Goal: Information Seeking & Learning: Learn about a topic

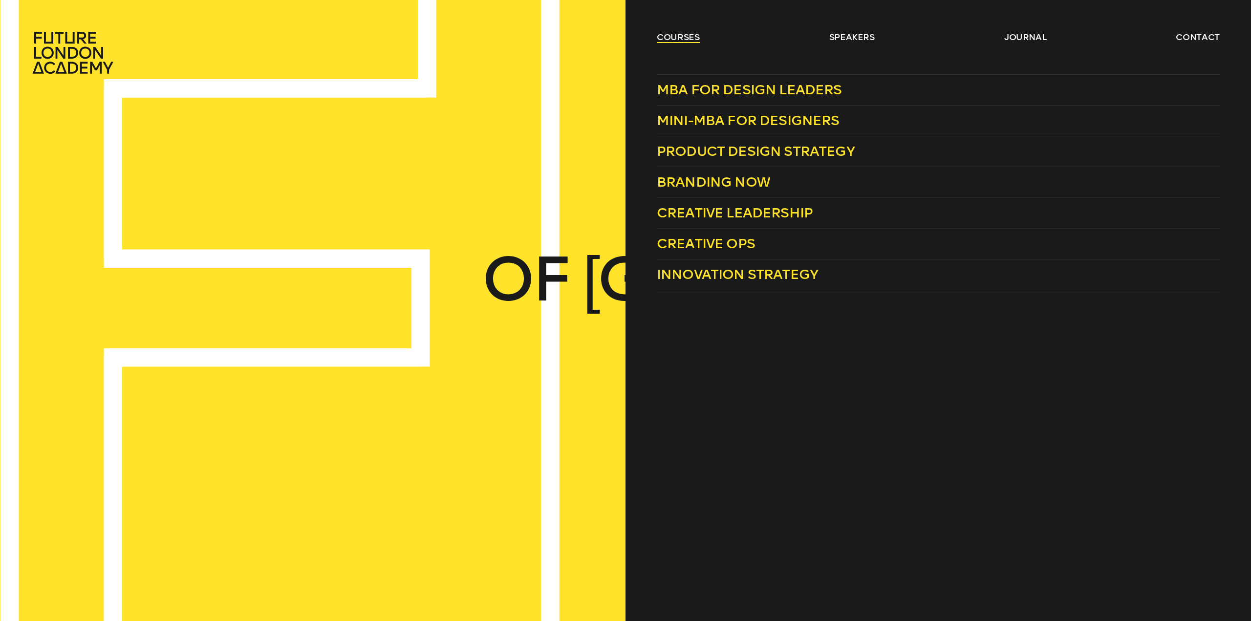
click at [663, 36] on link "courses" at bounding box center [678, 37] width 43 height 12
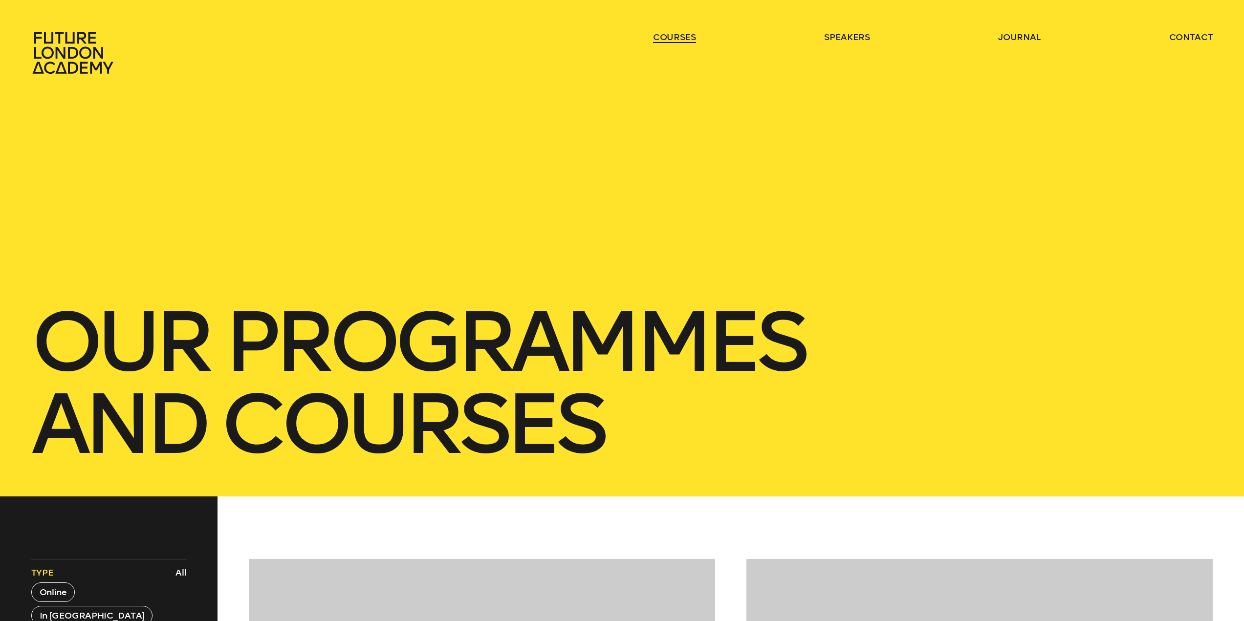
click at [663, 36] on link "courses" at bounding box center [674, 37] width 43 height 12
click at [664, 37] on link "courses" at bounding box center [674, 37] width 43 height 12
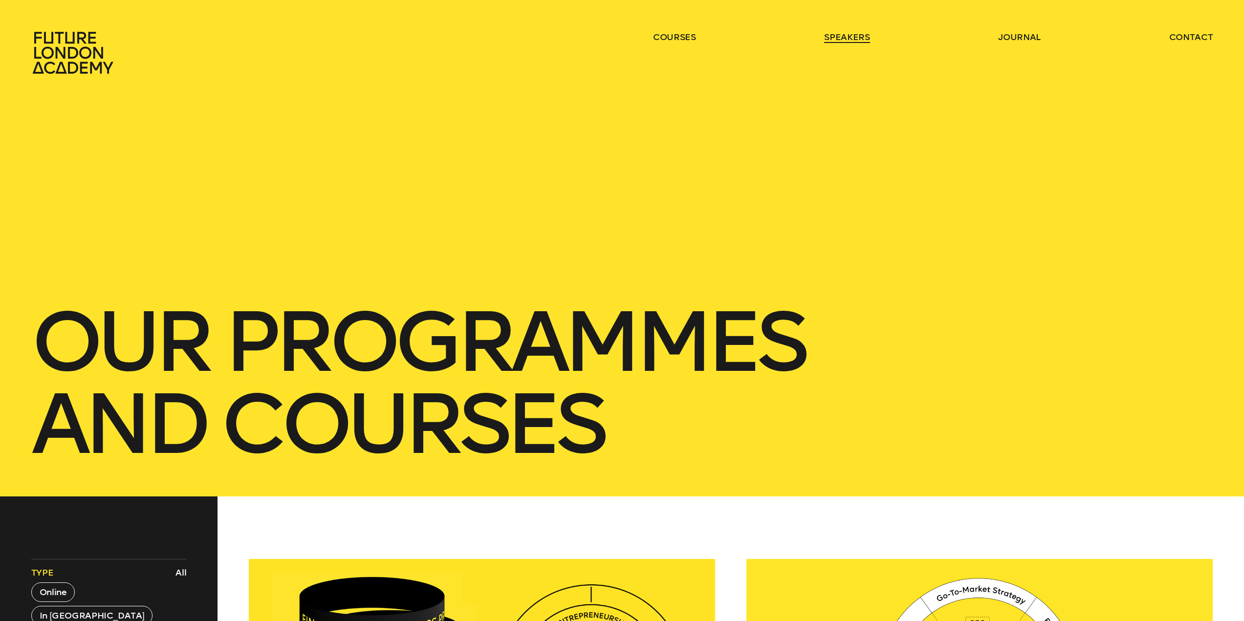
click at [856, 40] on link "speakers" at bounding box center [846, 37] width 45 height 12
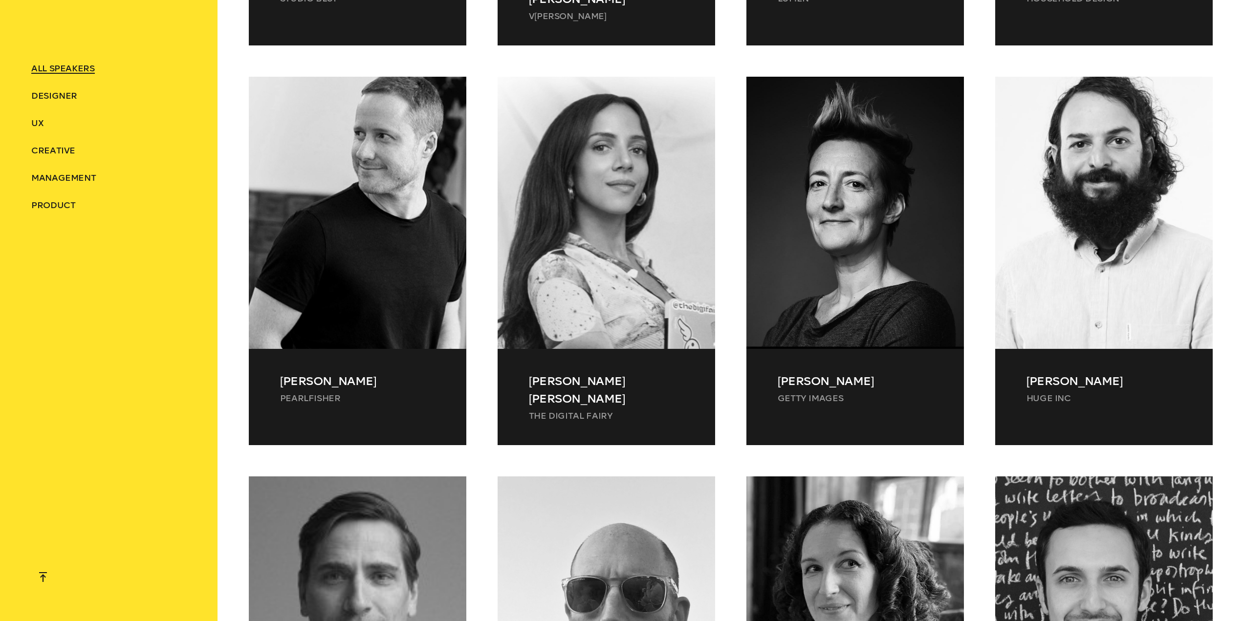
scroll to position [8355, 0]
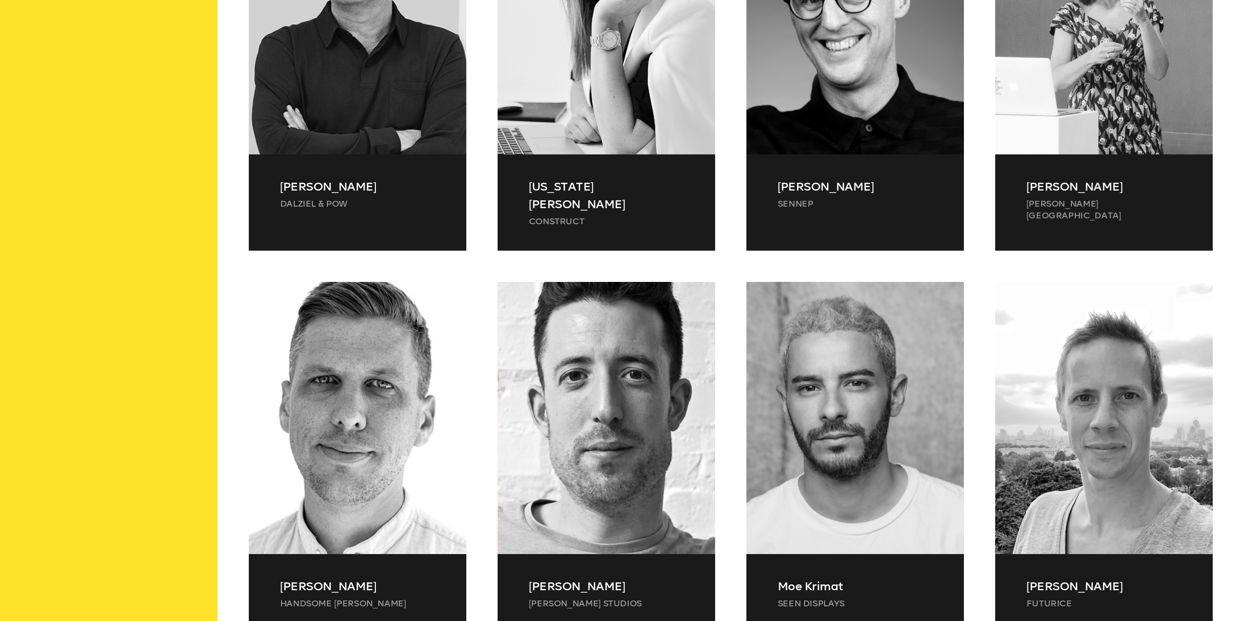
scroll to position [0, 0]
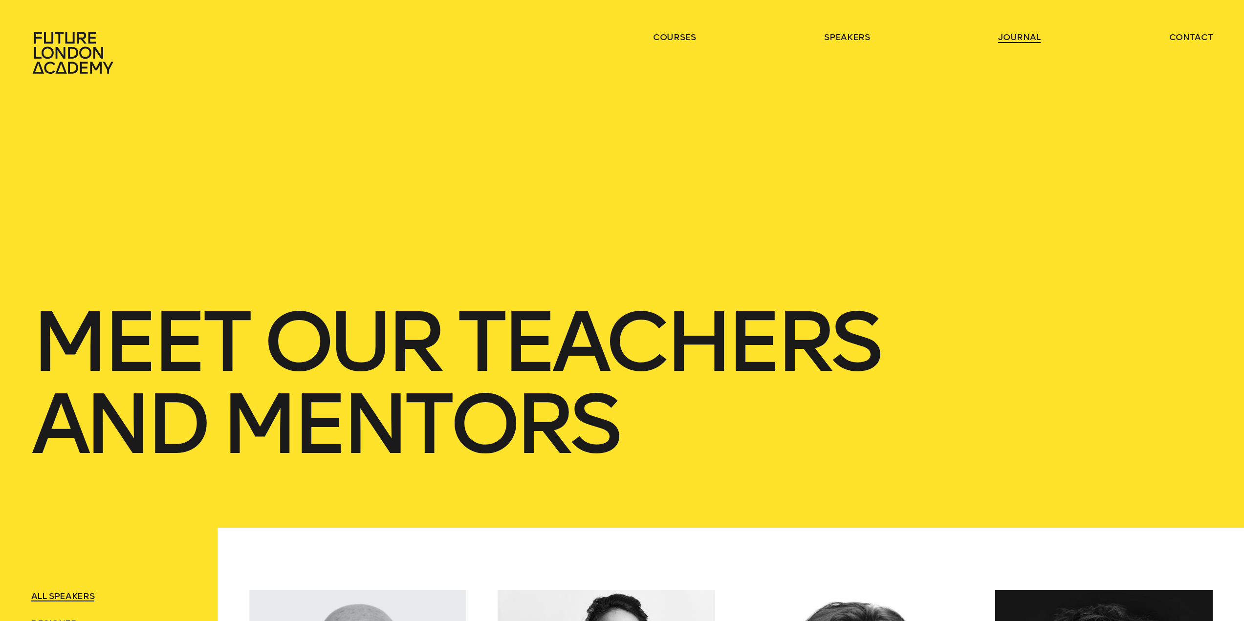
click at [1026, 40] on link "journal" at bounding box center [1019, 37] width 43 height 12
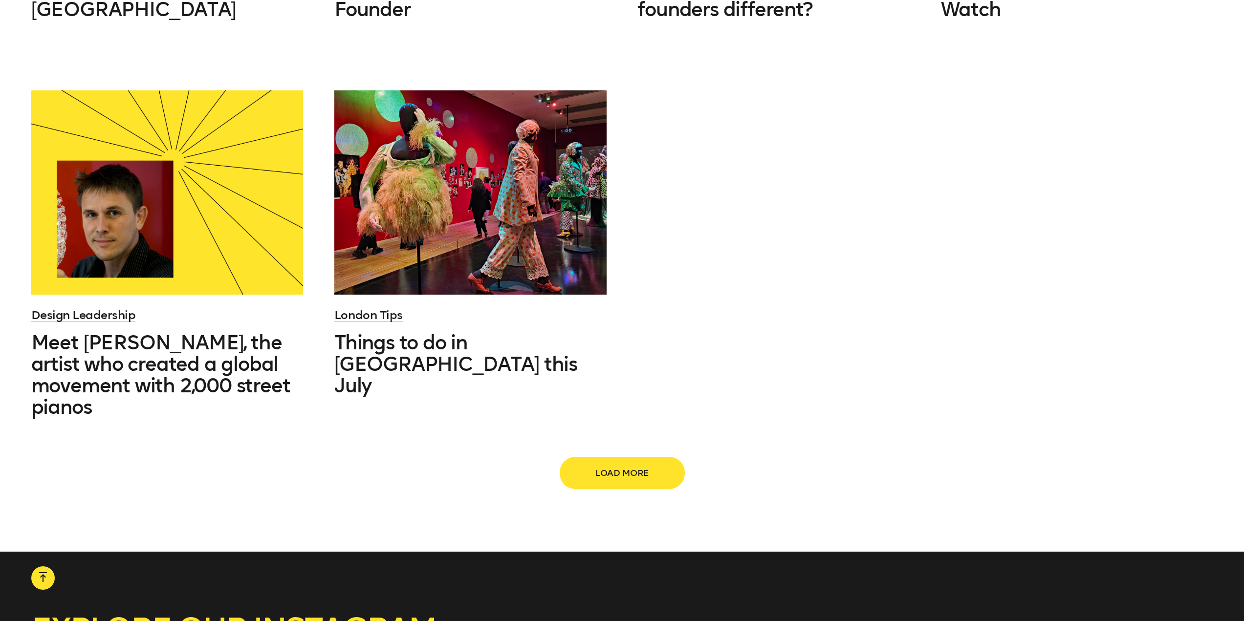
scroll to position [1319, 0]
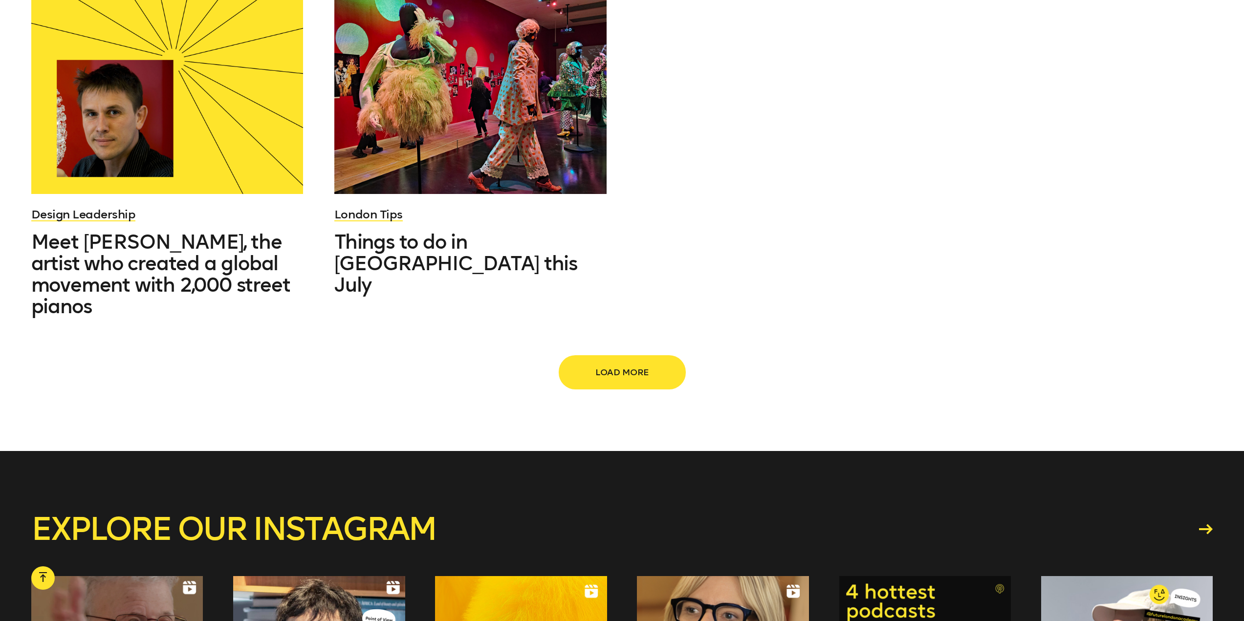
click at [594, 356] on button "Load more" at bounding box center [621, 372] width 125 height 32
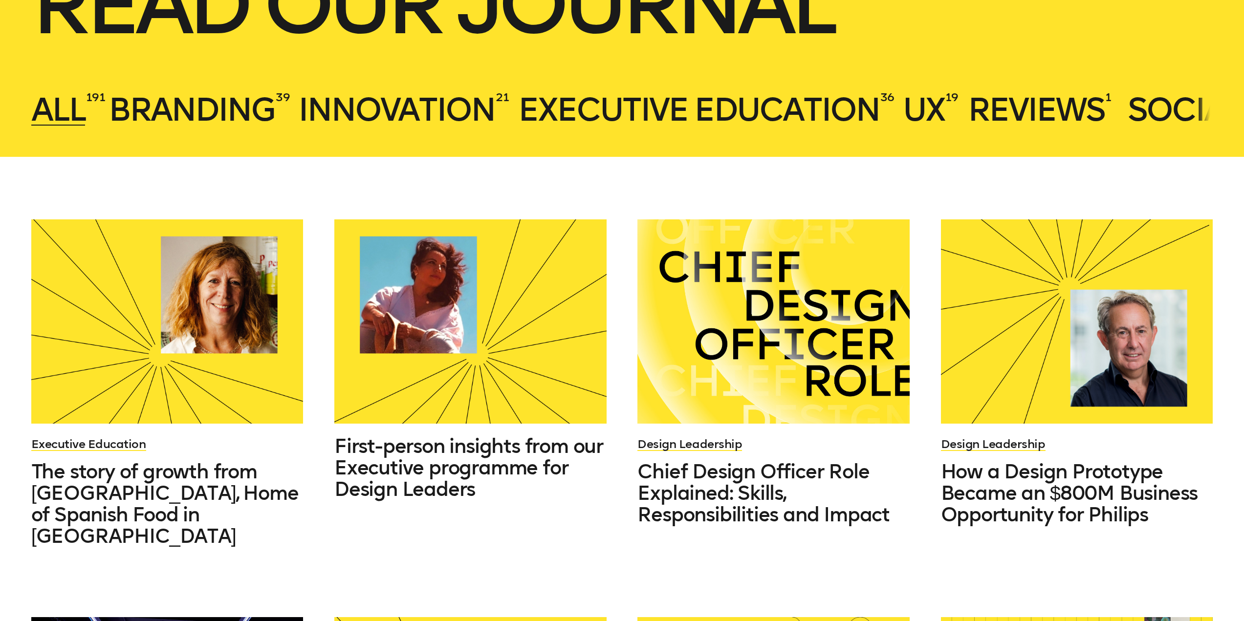
scroll to position [342, 0]
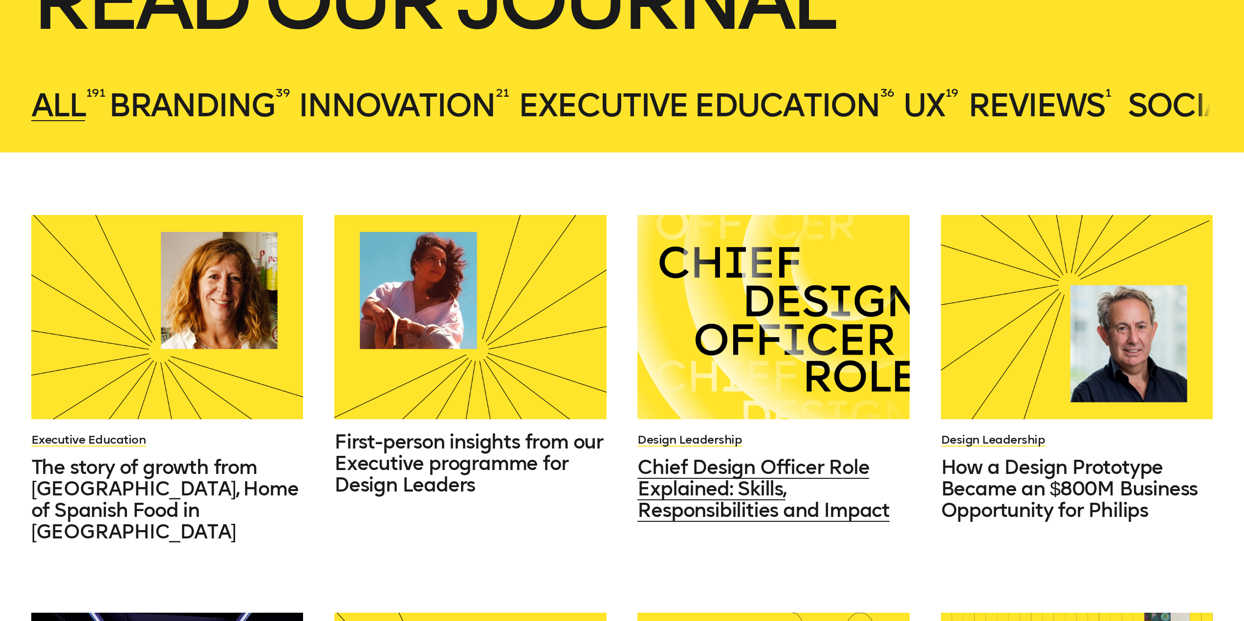
click at [753, 308] on div at bounding box center [773, 317] width 272 height 204
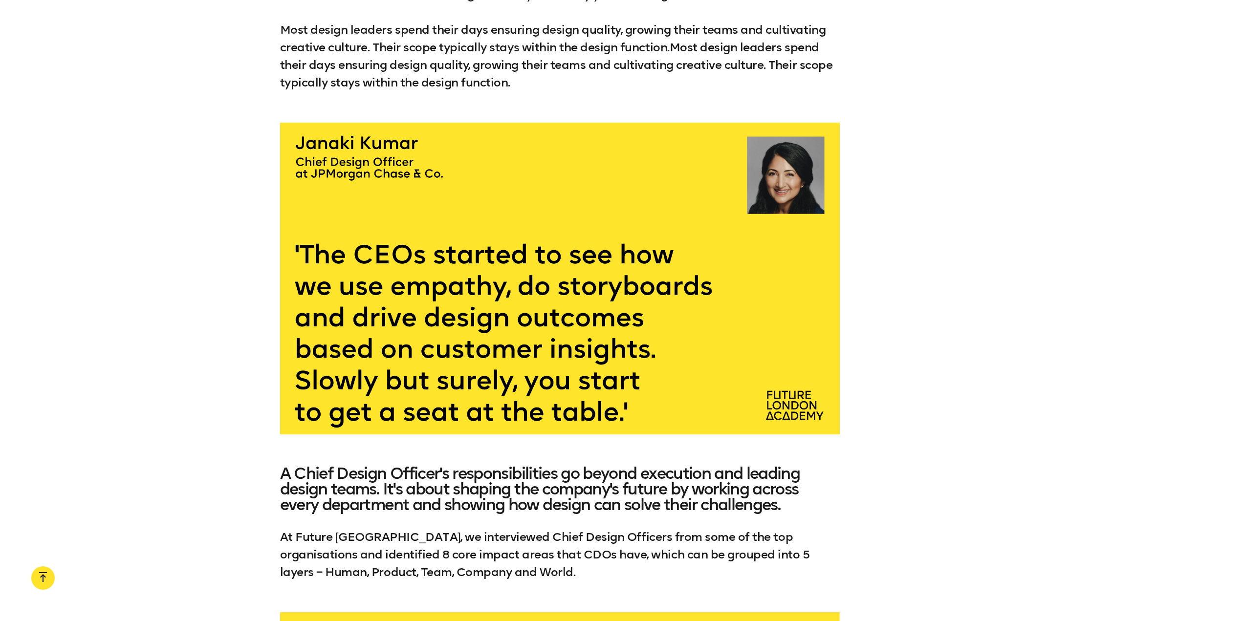
scroll to position [6303, 0]
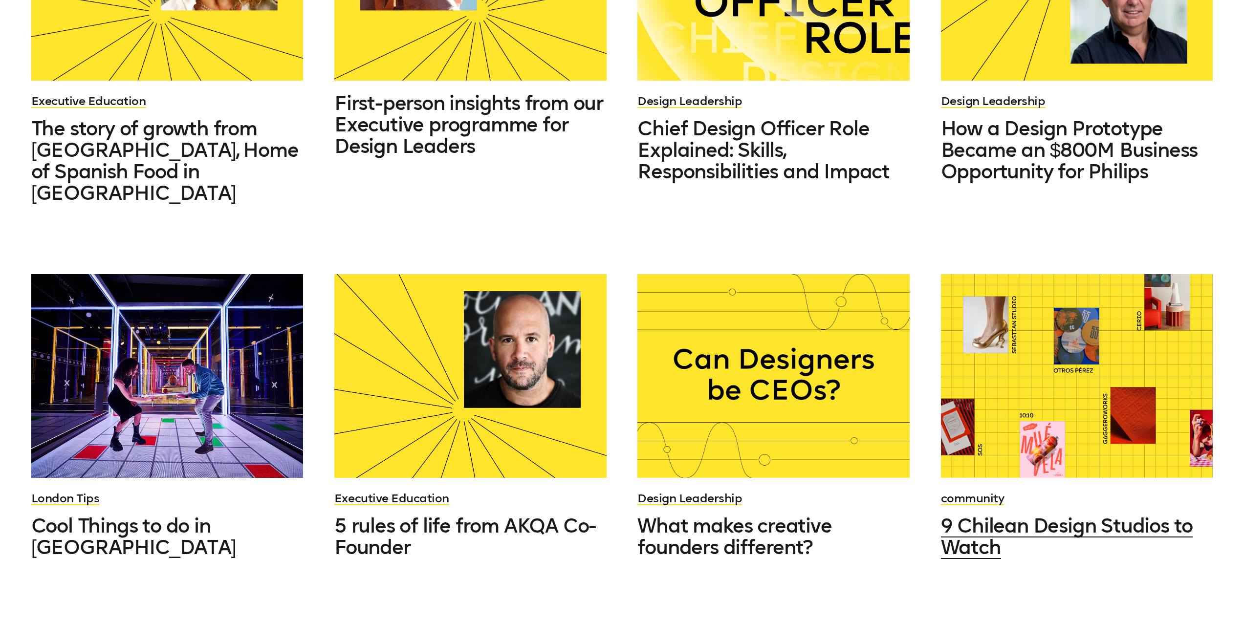
scroll to position [684, 0]
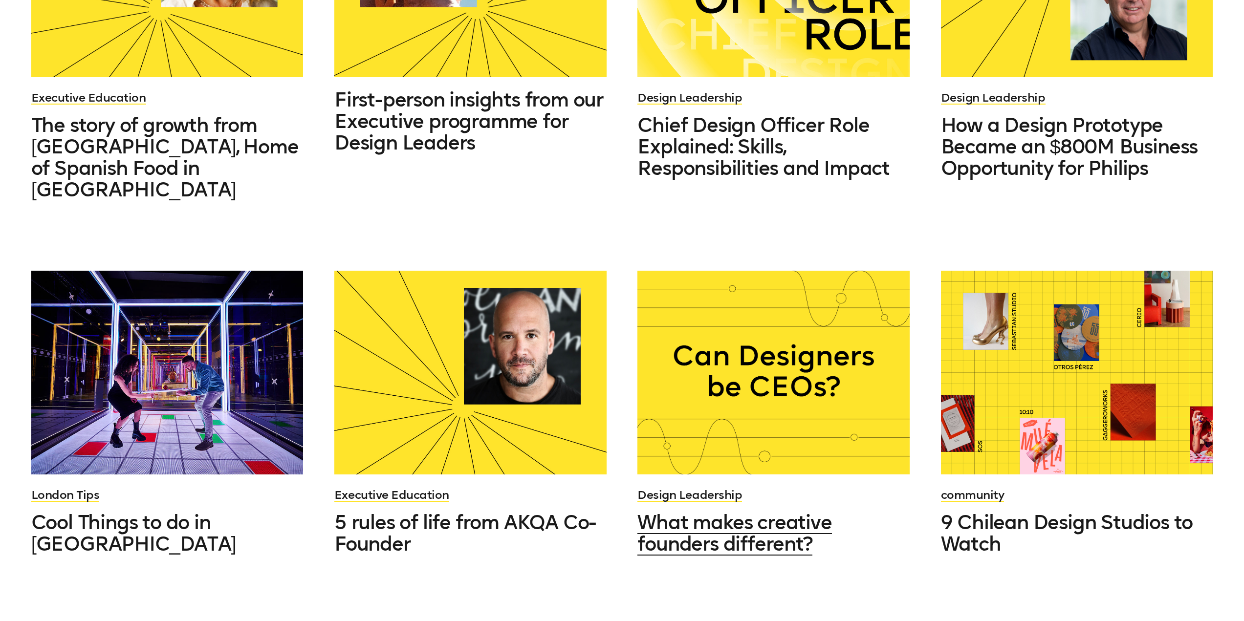
click at [786, 374] on div at bounding box center [773, 373] width 272 height 204
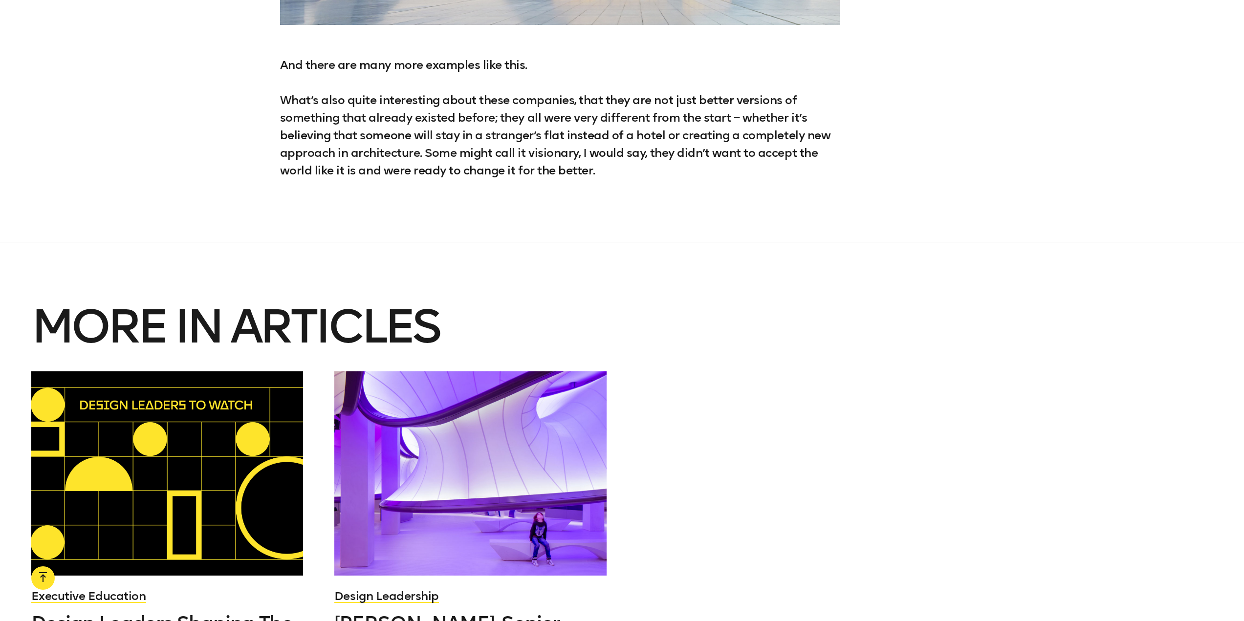
scroll to position [4007, 0]
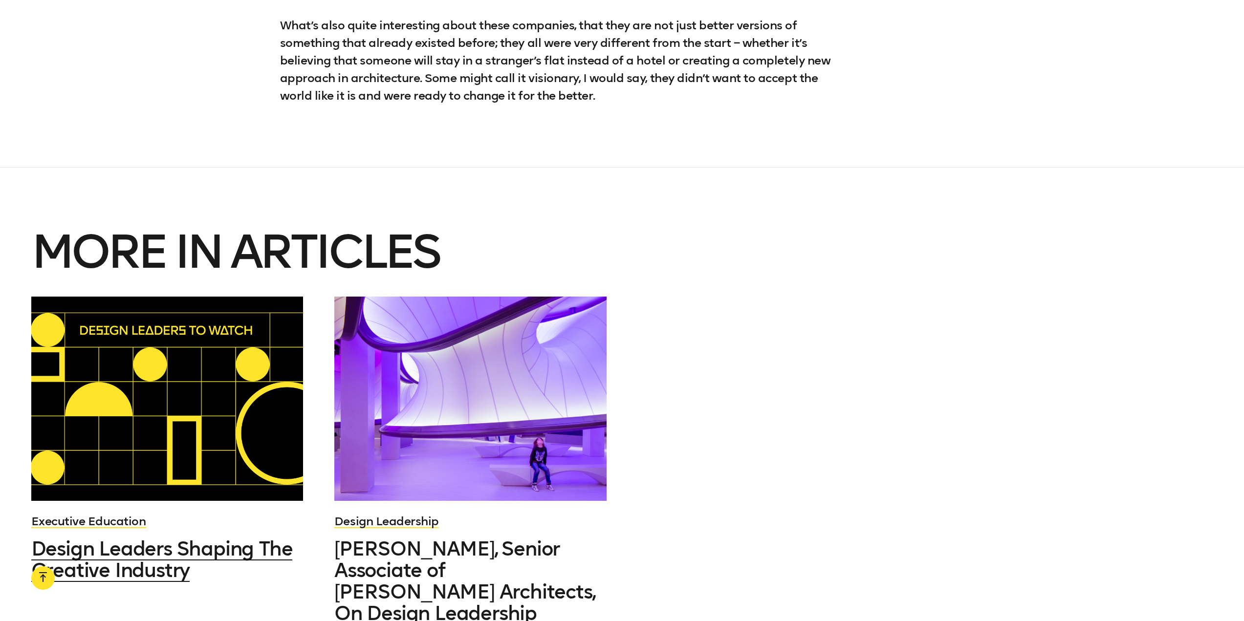
click at [162, 347] on div at bounding box center [167, 399] width 272 height 204
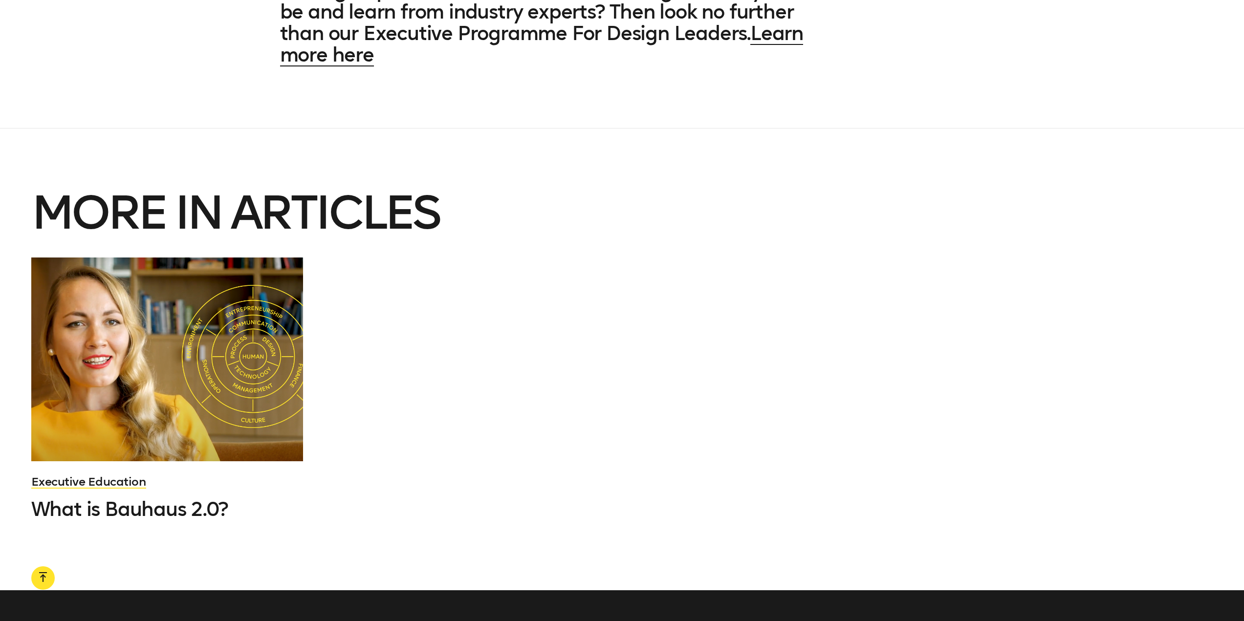
scroll to position [6938, 0]
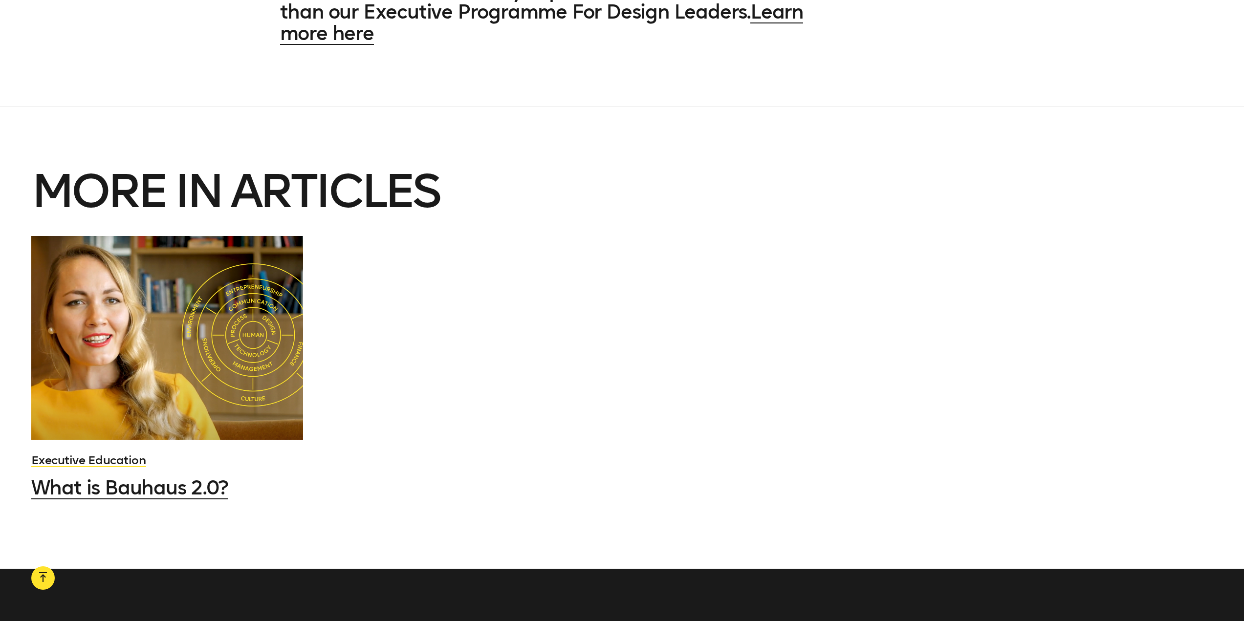
click at [259, 277] on div at bounding box center [167, 338] width 272 height 204
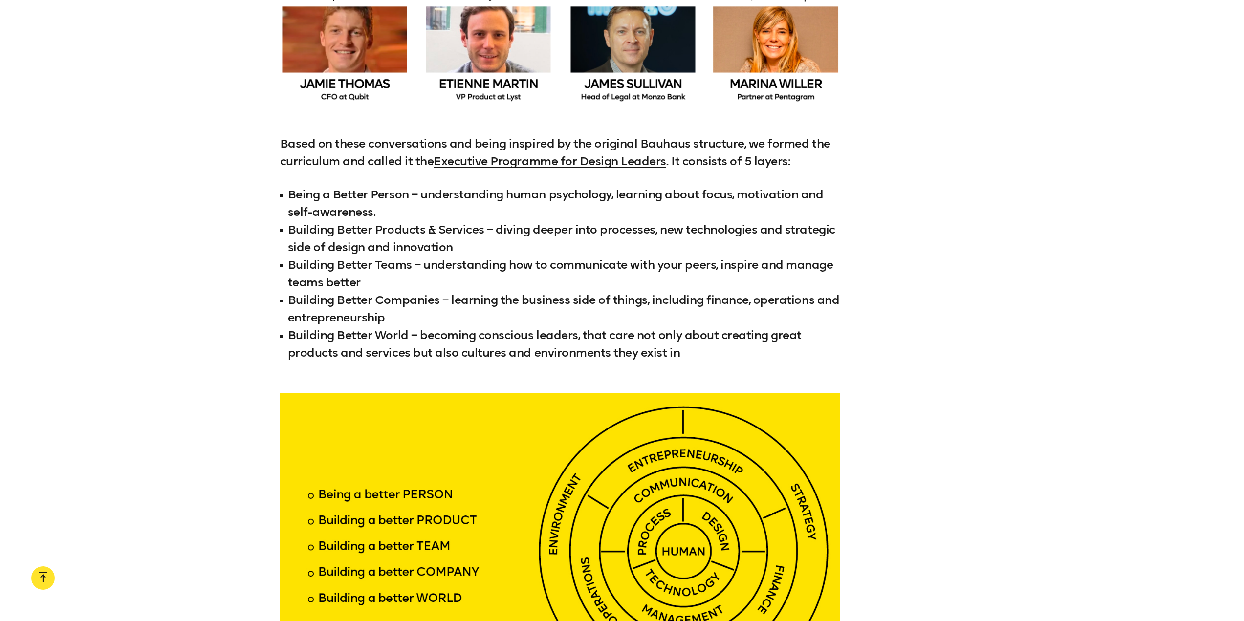
scroll to position [2443, 0]
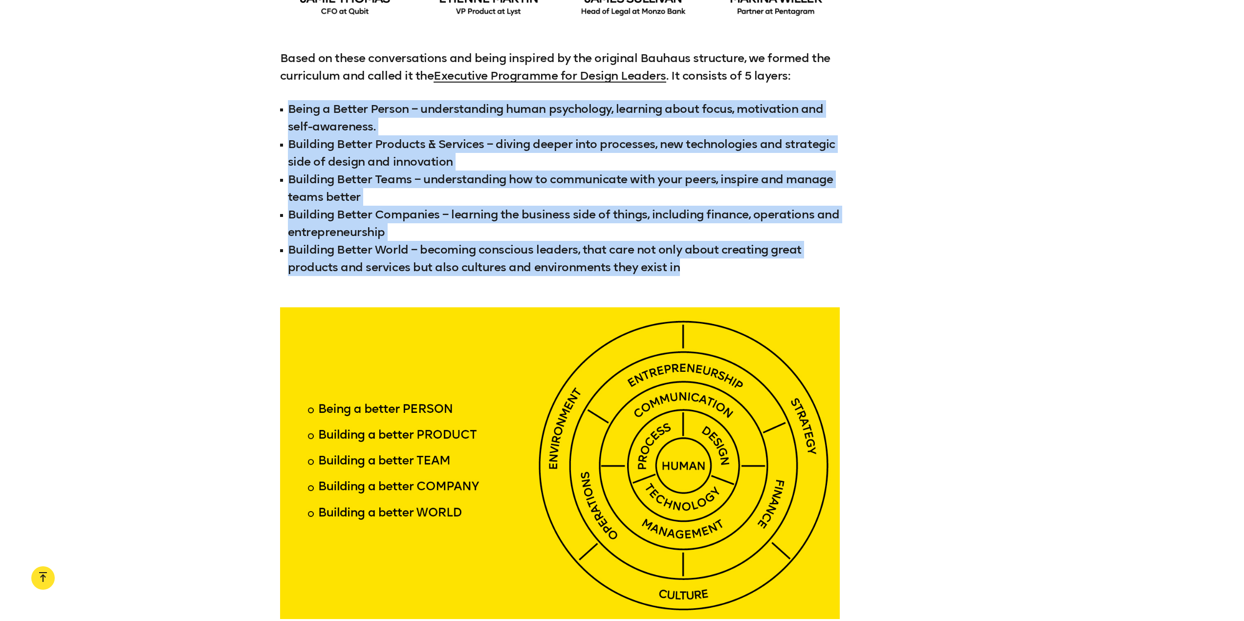
drag, startPoint x: 696, startPoint y: 247, endPoint x: 249, endPoint y: 89, distance: 474.0
click at [249, 89] on div "Based on these conversations and being inspired by the original Bauhaus structu…" at bounding box center [622, 162] width 1244 height 227
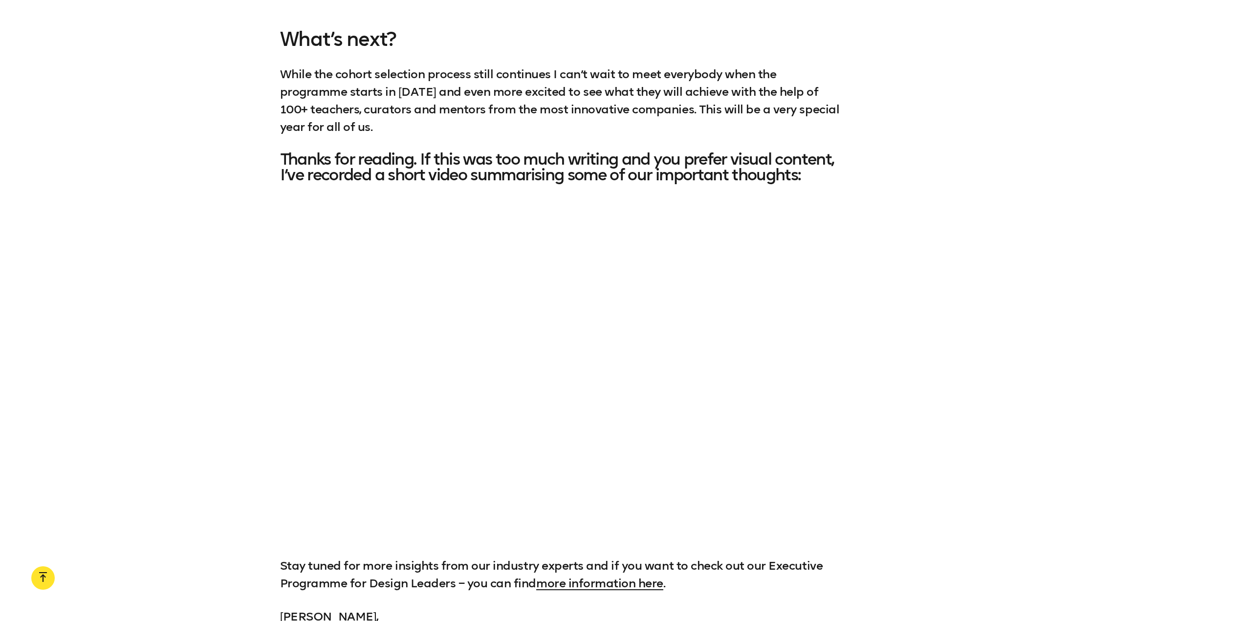
scroll to position [5228, 0]
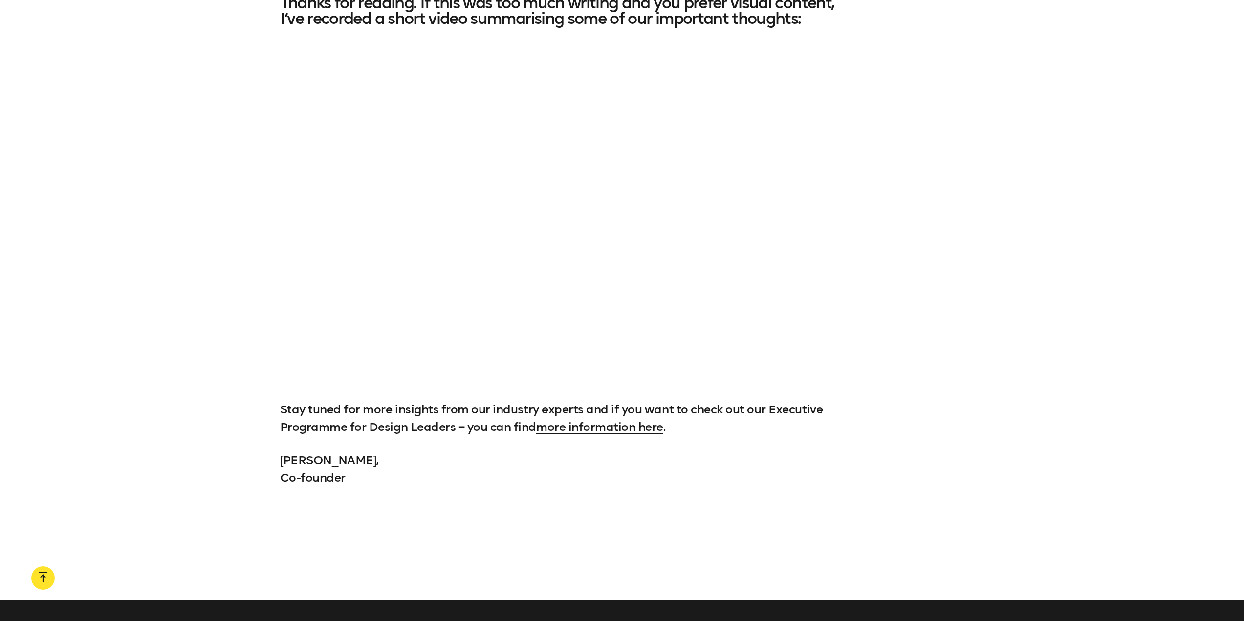
scroll to position [6938, 0]
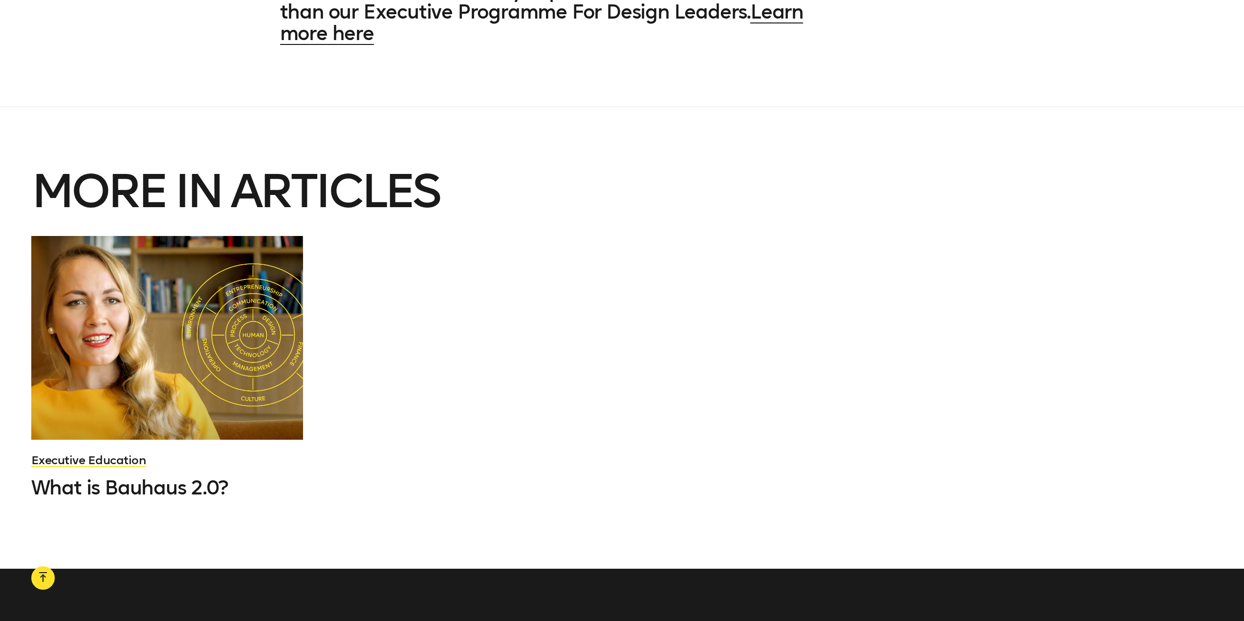
scroll to position [4007, 0]
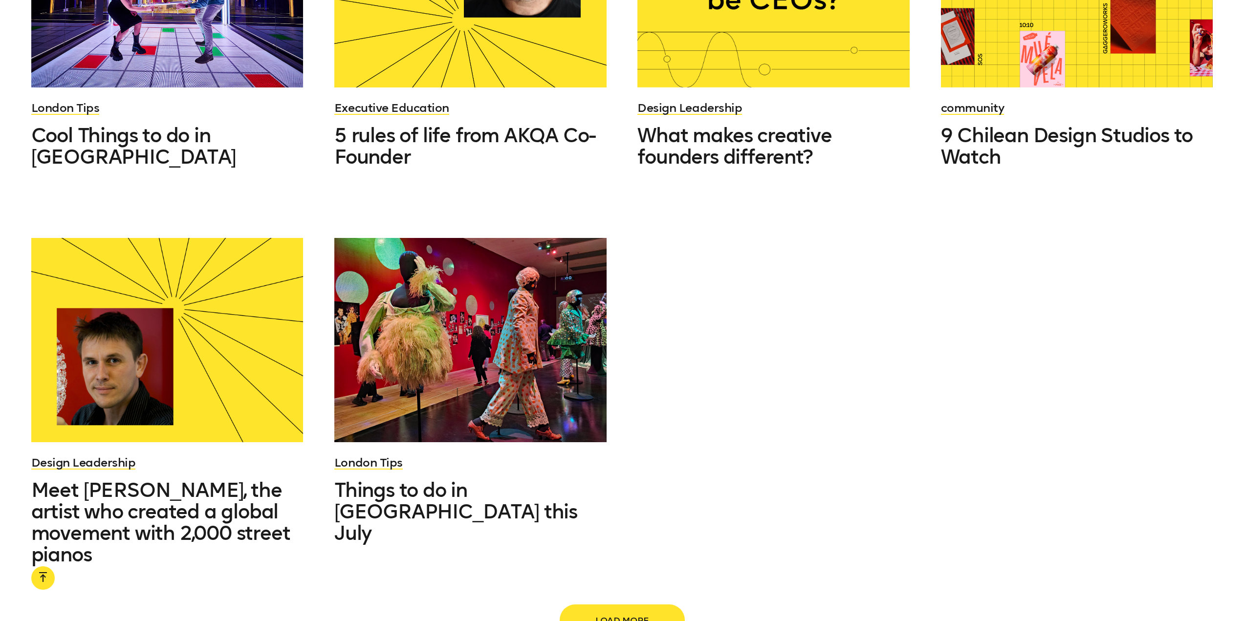
scroll to position [1075, 0]
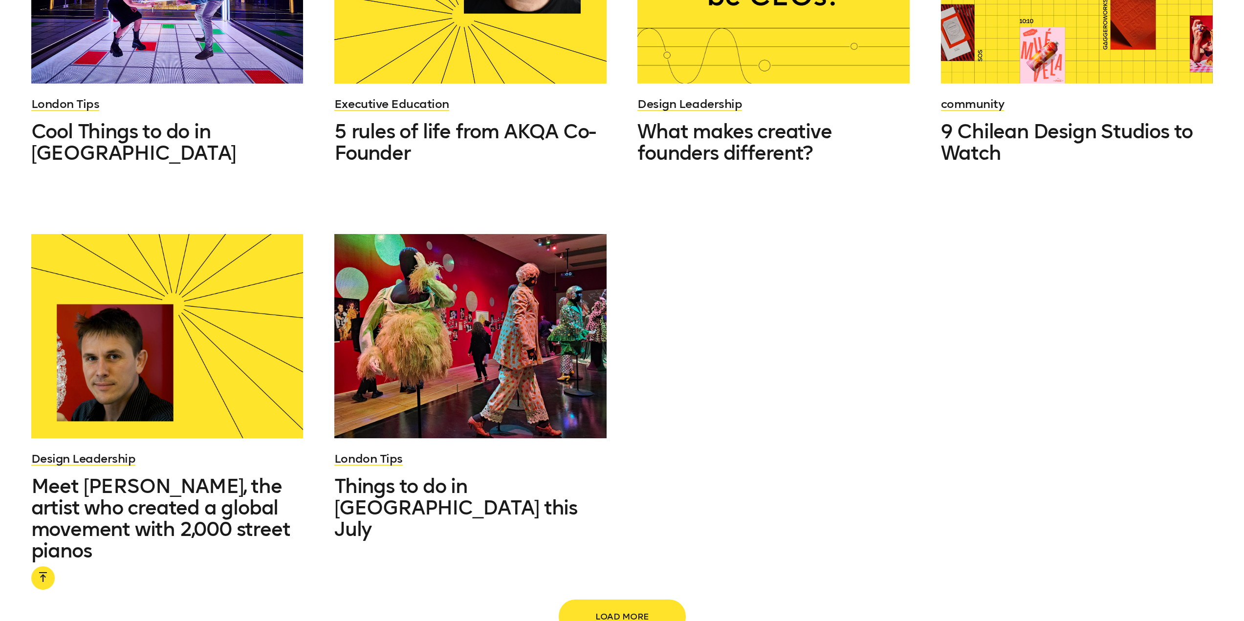
click at [605, 607] on span "Load more" at bounding box center [622, 616] width 94 height 19
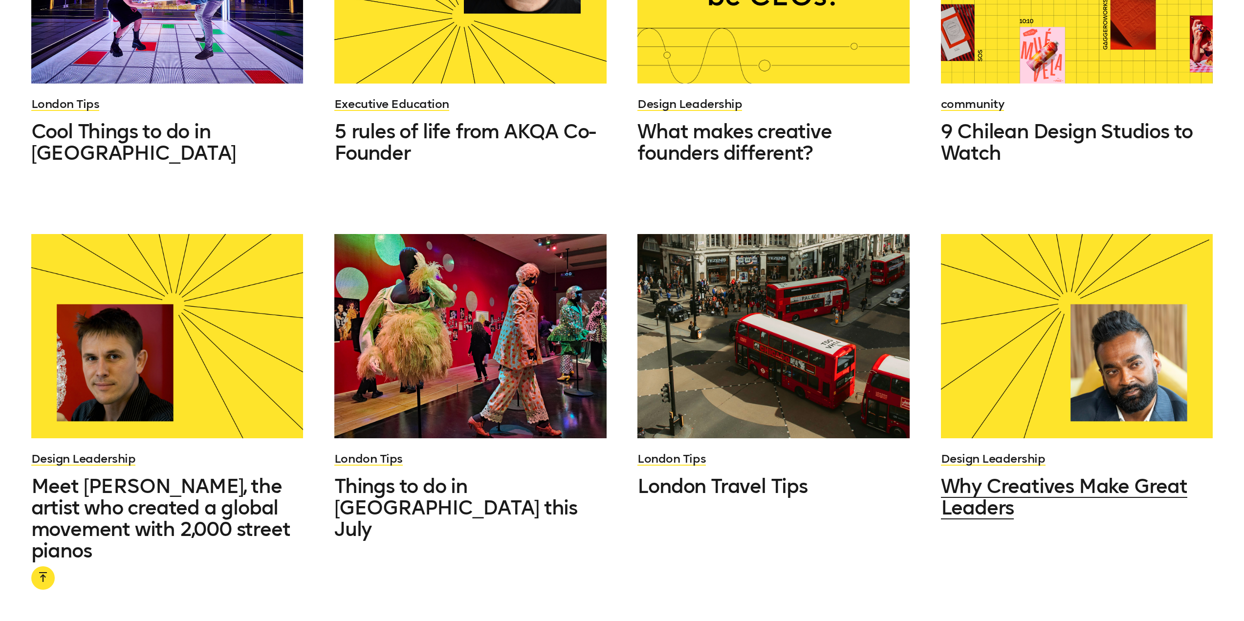
click at [1029, 296] on div at bounding box center [1077, 336] width 272 height 204
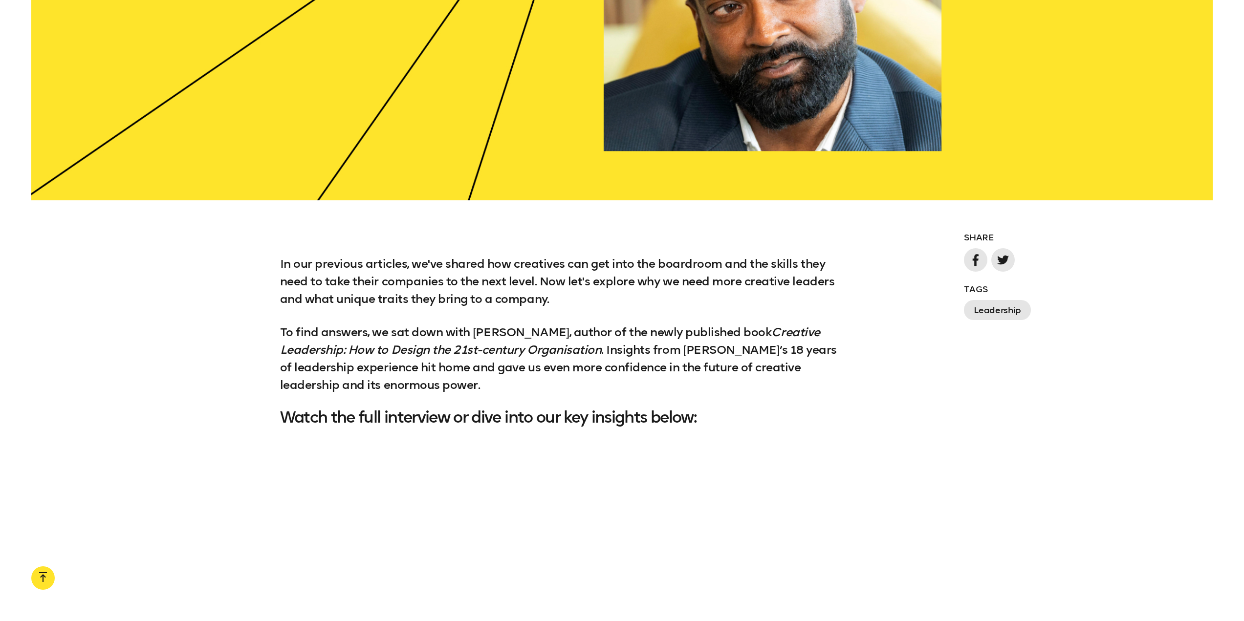
scroll to position [977, 0]
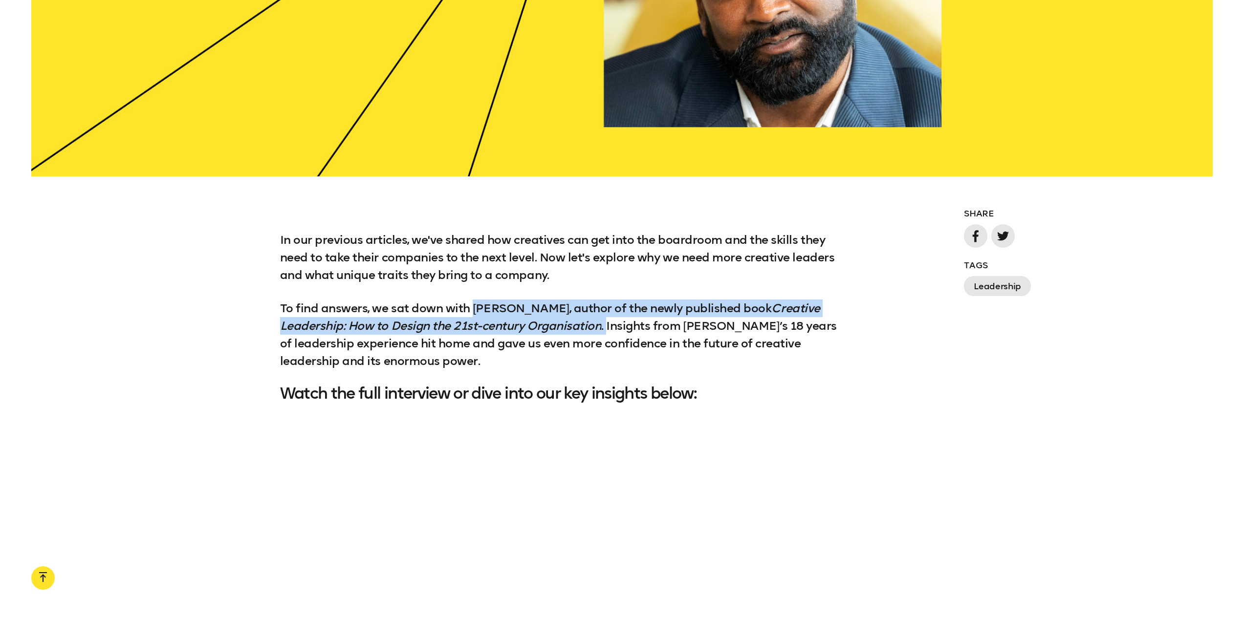
drag, startPoint x: 474, startPoint y: 306, endPoint x: 601, endPoint y: 328, distance: 128.4
click at [608, 324] on p "To find answers, we sat down with [PERSON_NAME], author of the newly published …" at bounding box center [559, 335] width 559 height 70
copy p "[PERSON_NAME], author of the newly published book Creative Leadership: How to D…"
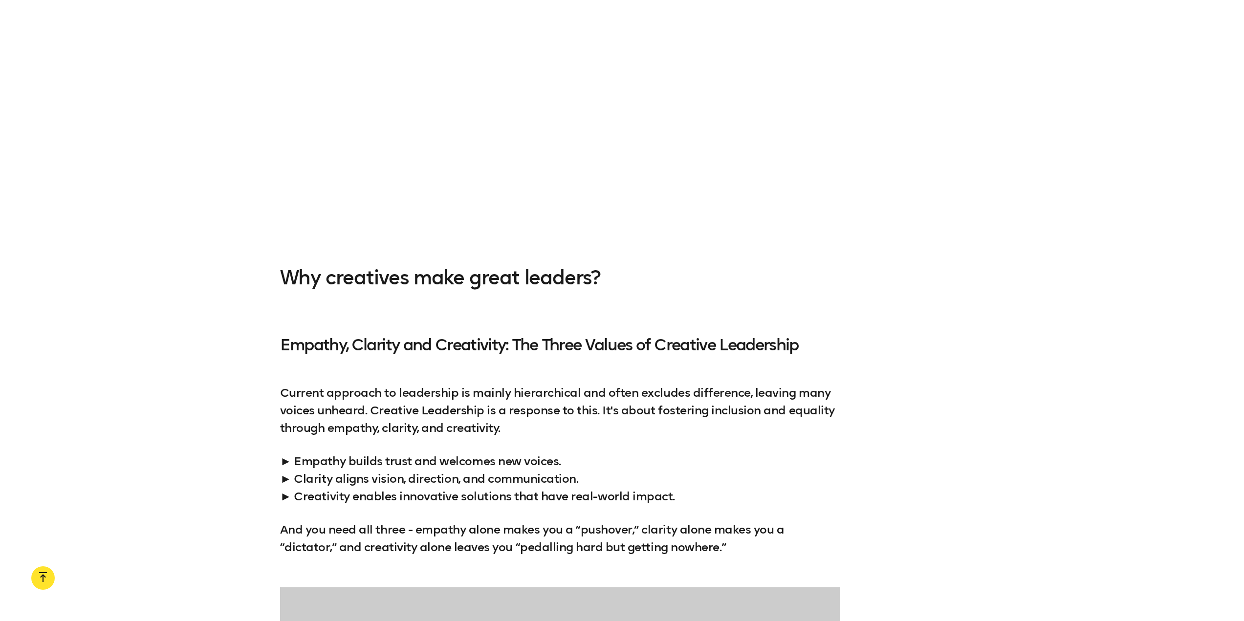
scroll to position [1515, 0]
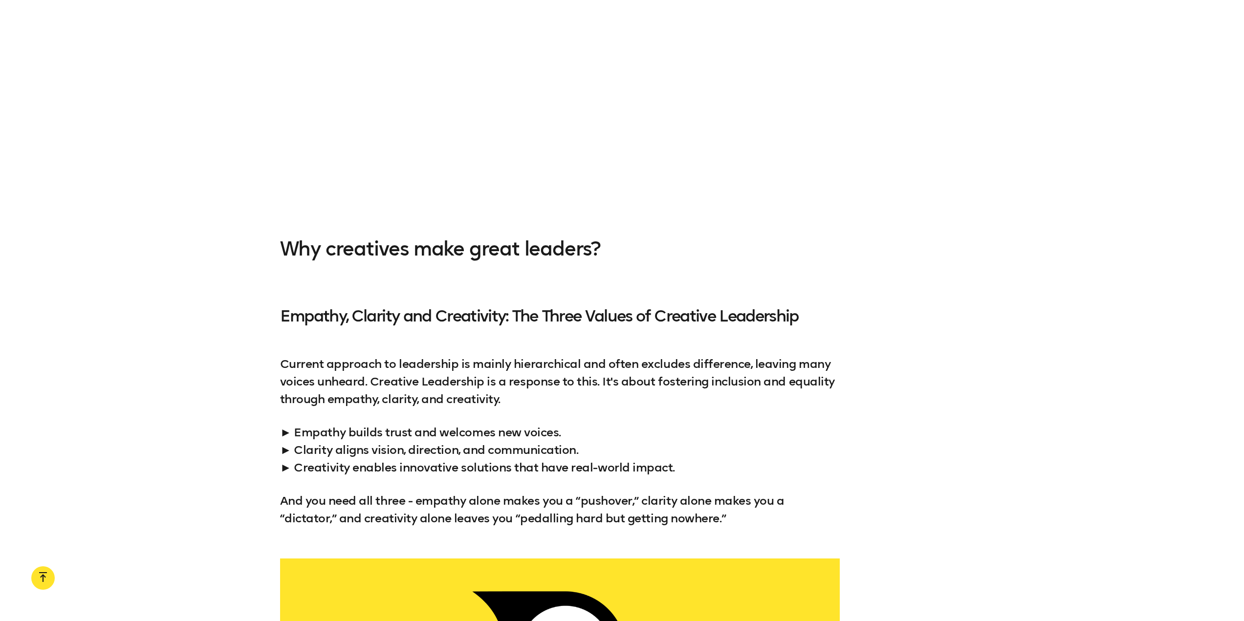
drag, startPoint x: 706, startPoint y: 518, endPoint x: 718, endPoint y: 523, distance: 12.5
click at [707, 518] on p "And you need all three - empathy alone makes you a “pushover,” clarity alone ma…" at bounding box center [559, 509] width 559 height 35
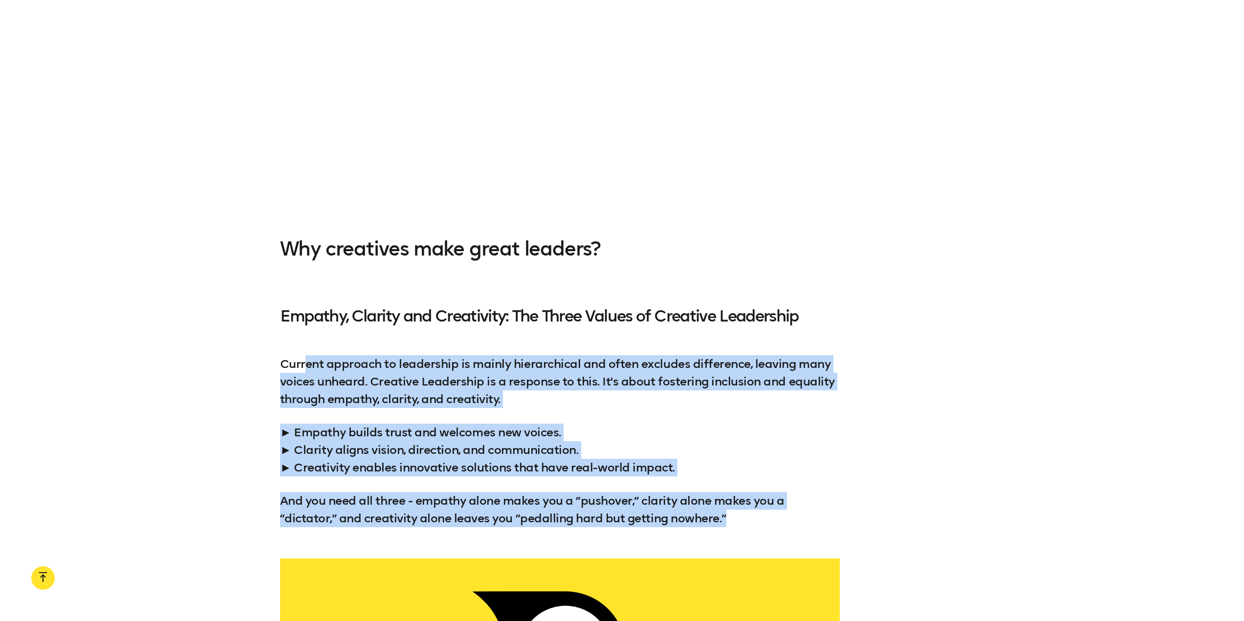
drag, startPoint x: 730, startPoint y: 516, endPoint x: 309, endPoint y: 368, distance: 446.0
click at [309, 368] on div "Current approach to leadership is mainly hierarchical and often excludes differ…" at bounding box center [559, 441] width 559 height 172
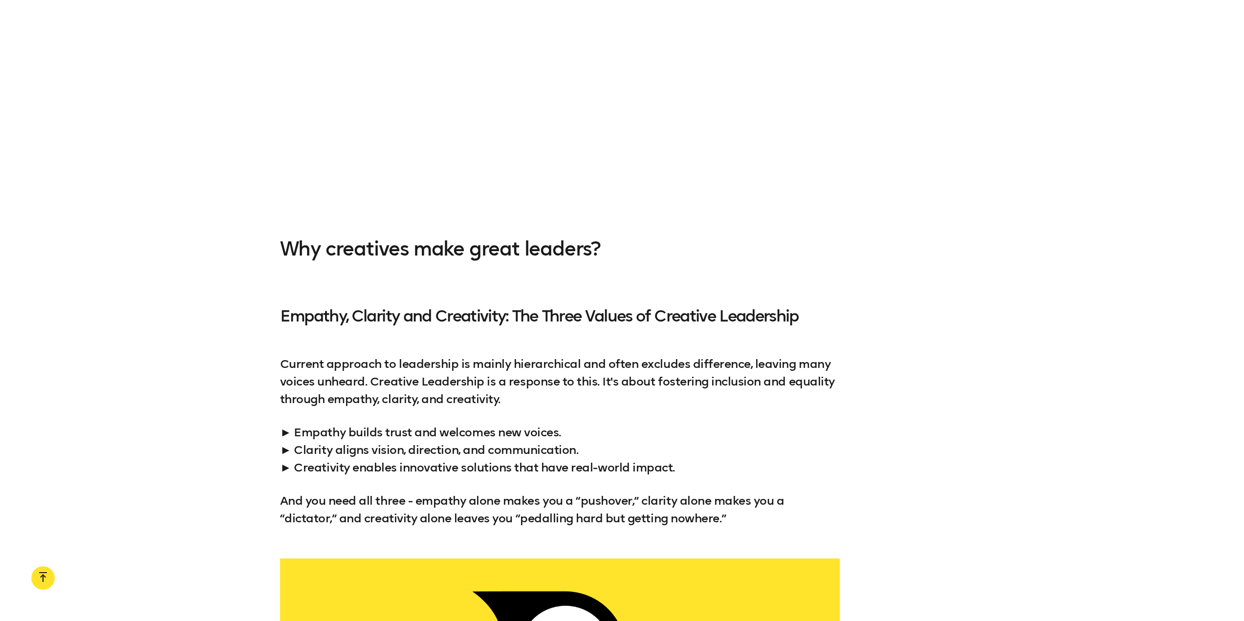
click at [206, 302] on div "Why creatives make great leaders? Empathy, Clarity and Creativity: The Three Va…" at bounding box center [622, 281] width 1244 height 86
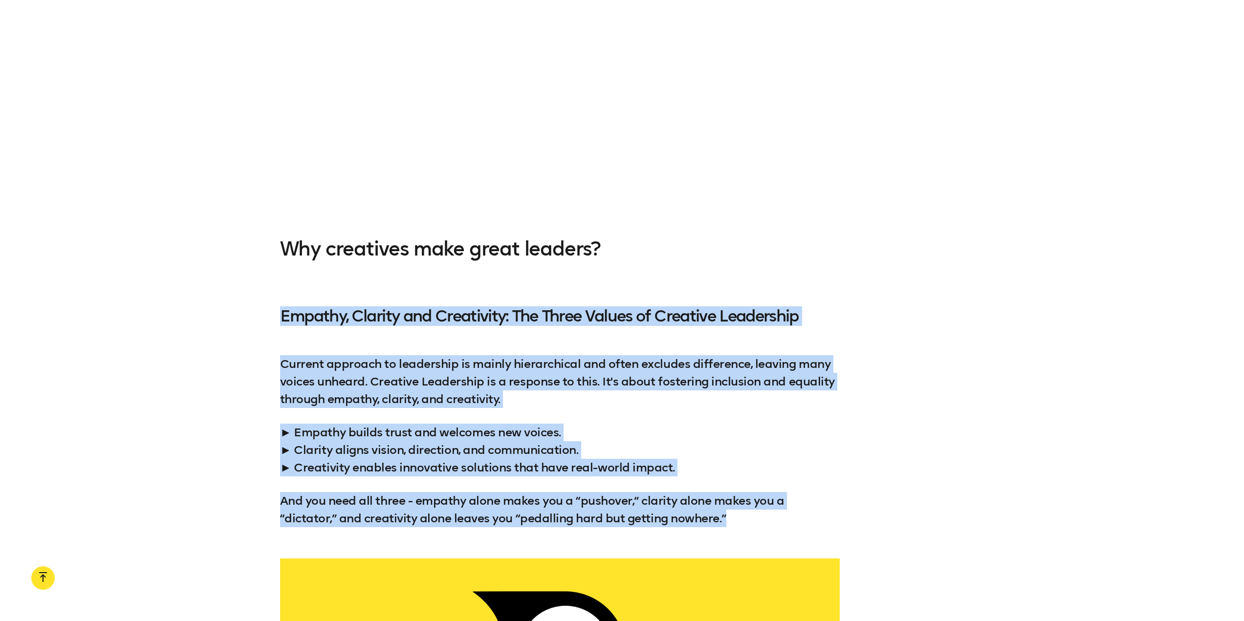
drag, startPoint x: 281, startPoint y: 316, endPoint x: 769, endPoint y: 517, distance: 527.1
copy div "Empathy, Clarity and Creativity: The Three Values of Creative Leadership Curren…"
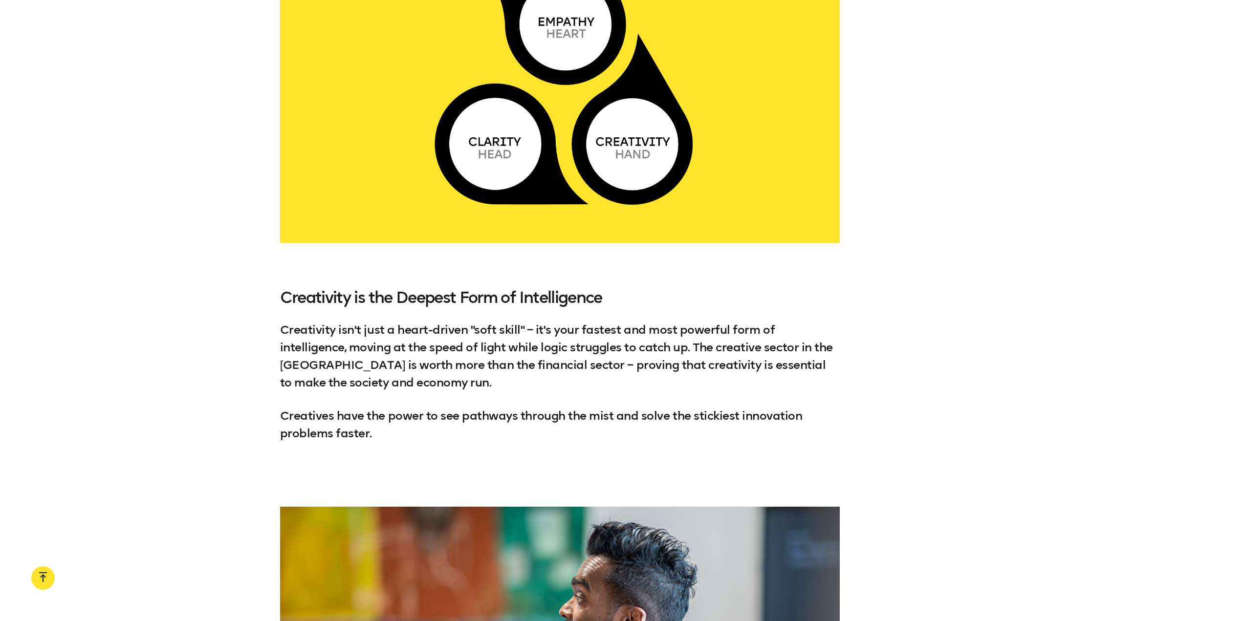
scroll to position [2150, 0]
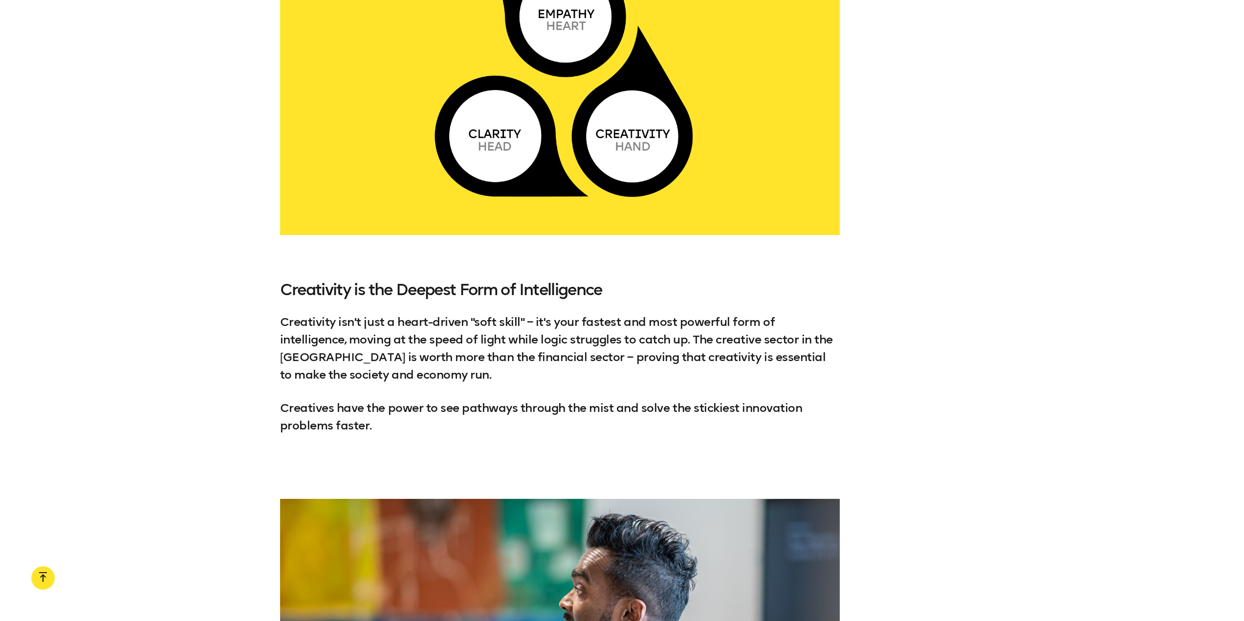
click at [310, 283] on h4 "Creativity is the Deepest Form of Intelligence" at bounding box center [559, 290] width 559 height 16
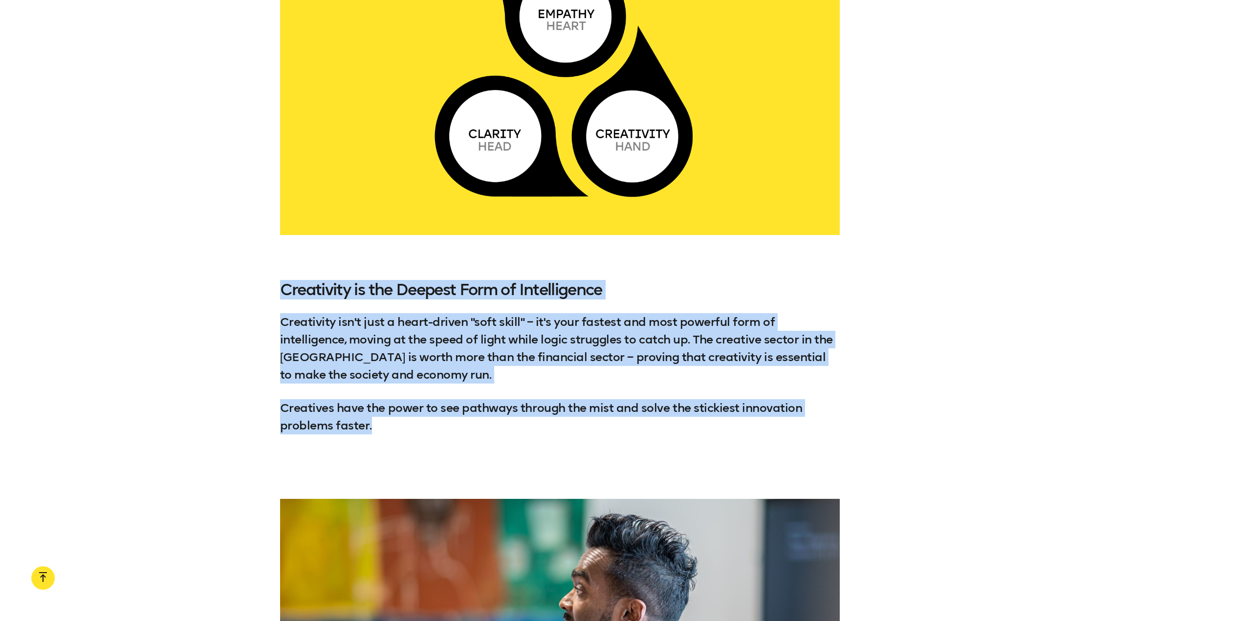
drag, startPoint x: 282, startPoint y: 282, endPoint x: 392, endPoint y: 425, distance: 179.7
click at [392, 425] on div "Creativity is the Deepest Form of Intelligence Creativity isn't just a heart-dr…" at bounding box center [559, 366] width 559 height 201
copy div "Creativity is the Deepest Form of Intelligence Creativity isn't just a heart-dr…"
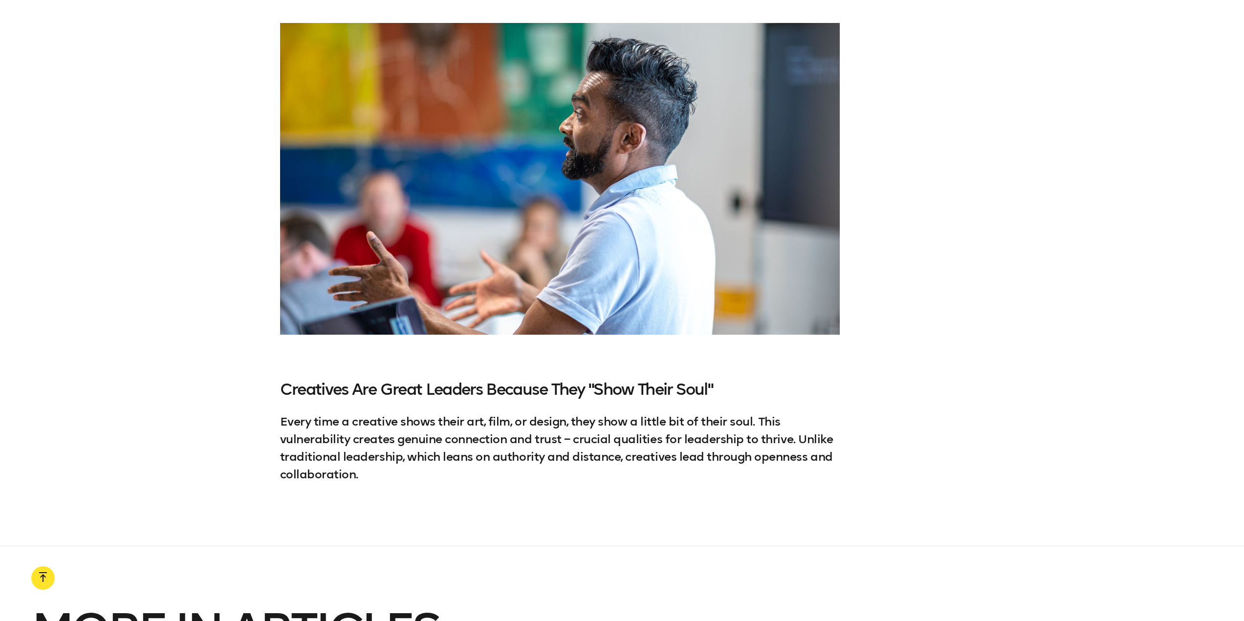
scroll to position [2639, 0]
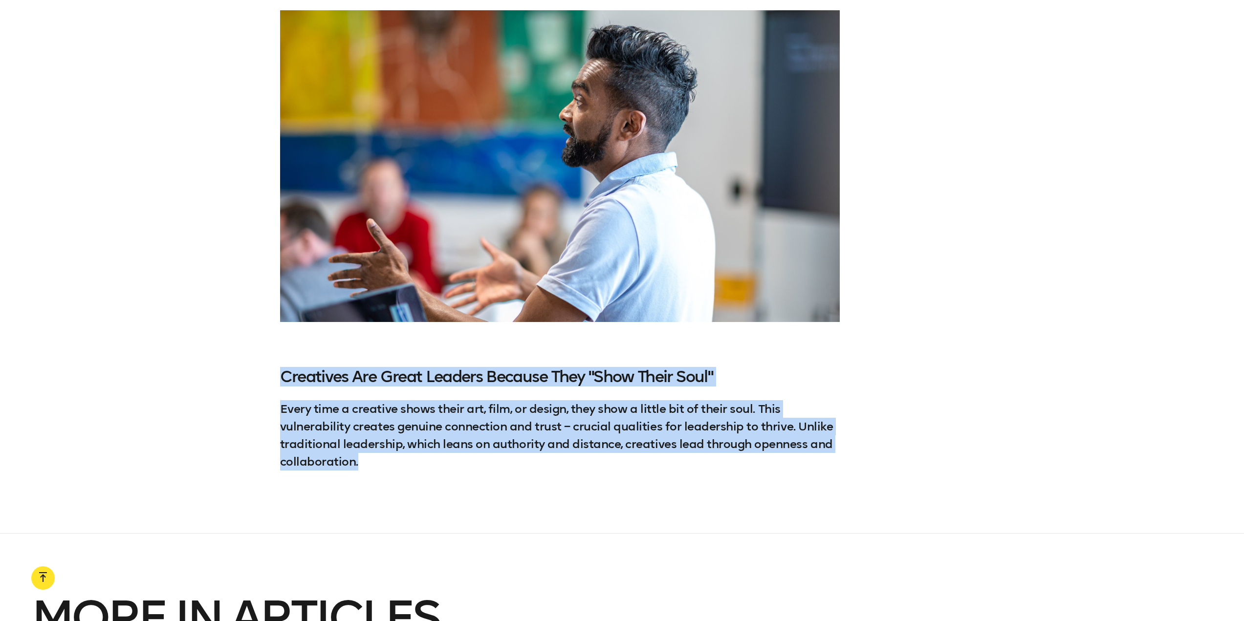
drag, startPoint x: 367, startPoint y: 457, endPoint x: 257, endPoint y: 365, distance: 143.3
click at [257, 365] on div "Creatives Are Great Leaders Because They "Show Their Soul" Every time a creativ…" at bounding box center [622, 411] width 1244 height 117
copy div "Creatives Are Great Leaders Because They "Show Their Soul" Every time a creativ…"
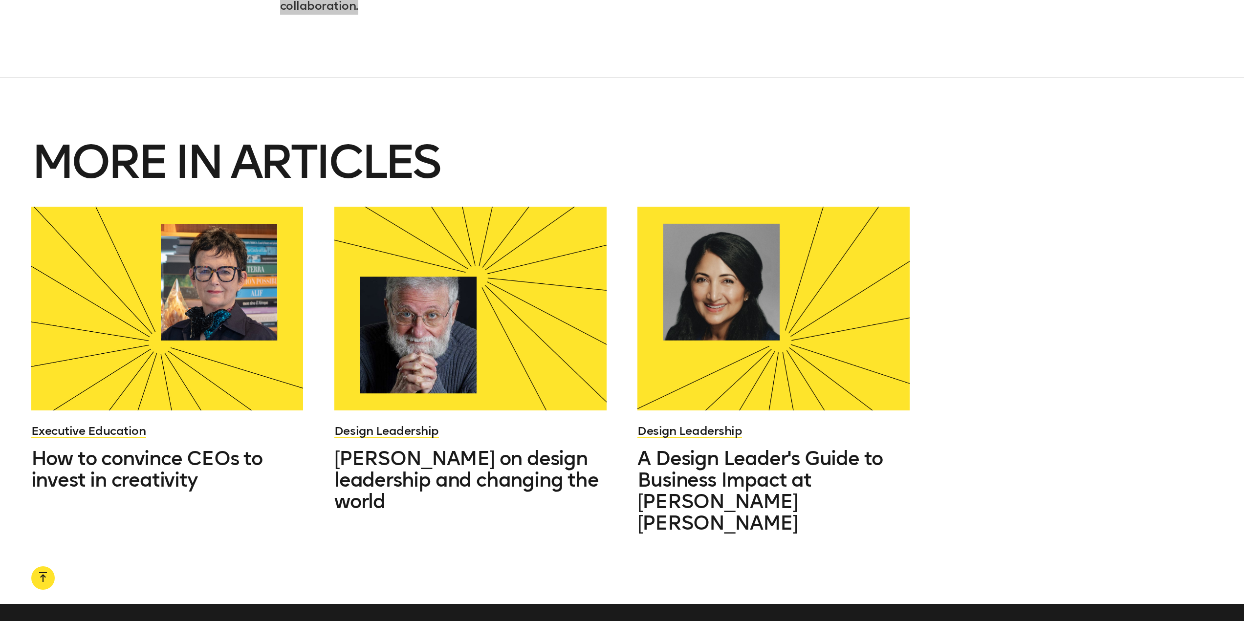
scroll to position [3127, 0]
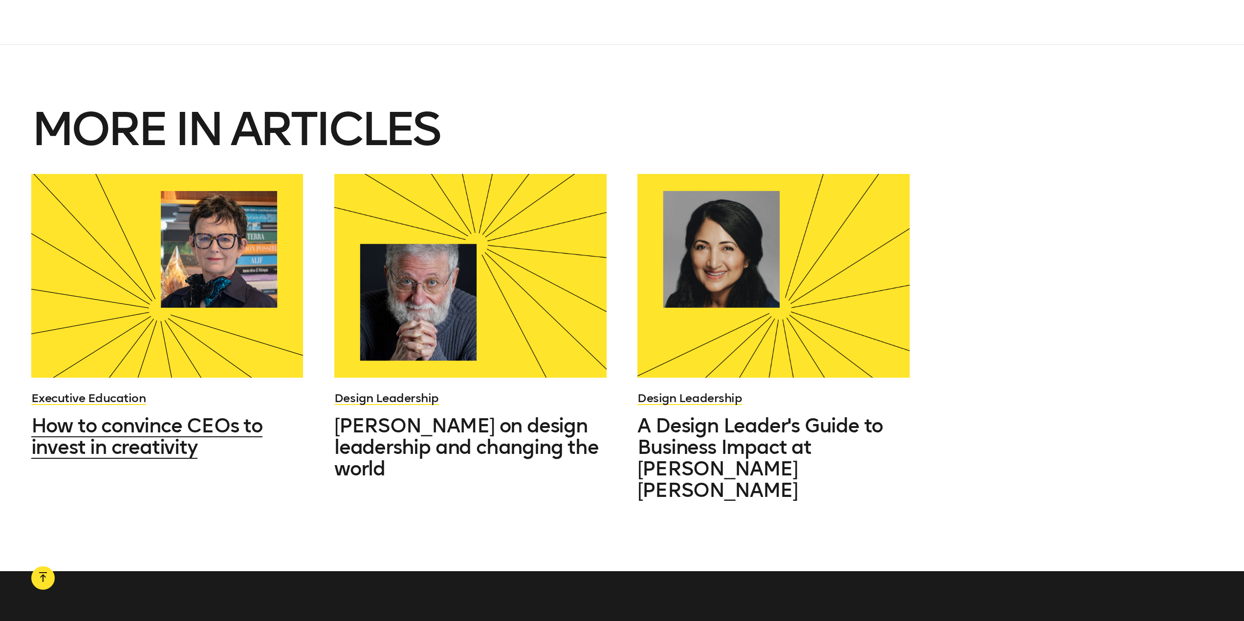
click at [252, 298] on div at bounding box center [167, 276] width 272 height 204
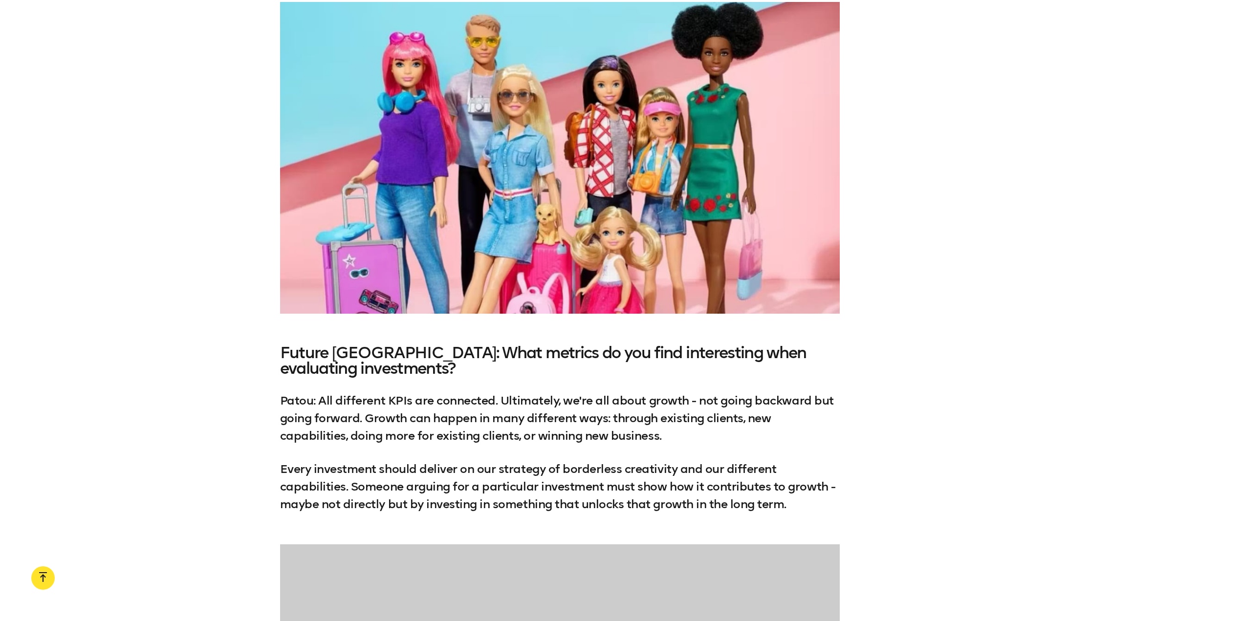
scroll to position [2248, 0]
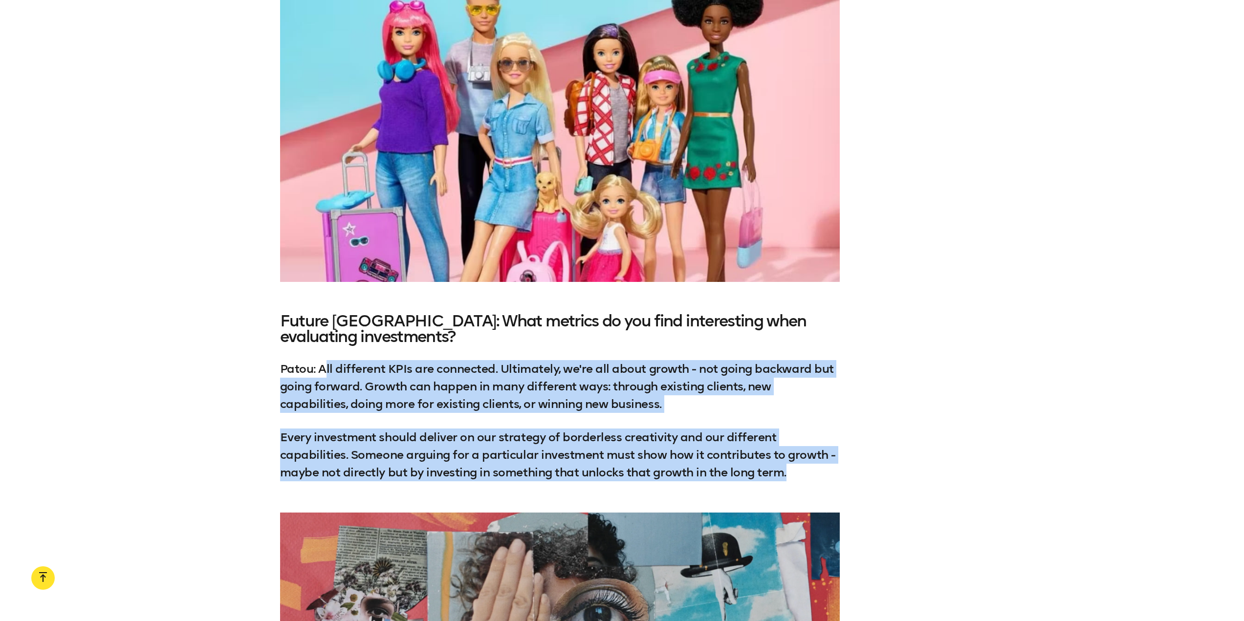
drag, startPoint x: 325, startPoint y: 329, endPoint x: 803, endPoint y: 435, distance: 490.1
click at [803, 435] on div "Future [GEOGRAPHIC_DATA]: What metrics do you find interesting when evaluating …" at bounding box center [559, 397] width 559 height 168
copy div "ll different KPIs are connected. Ultimately, we're all about growth - not going…"
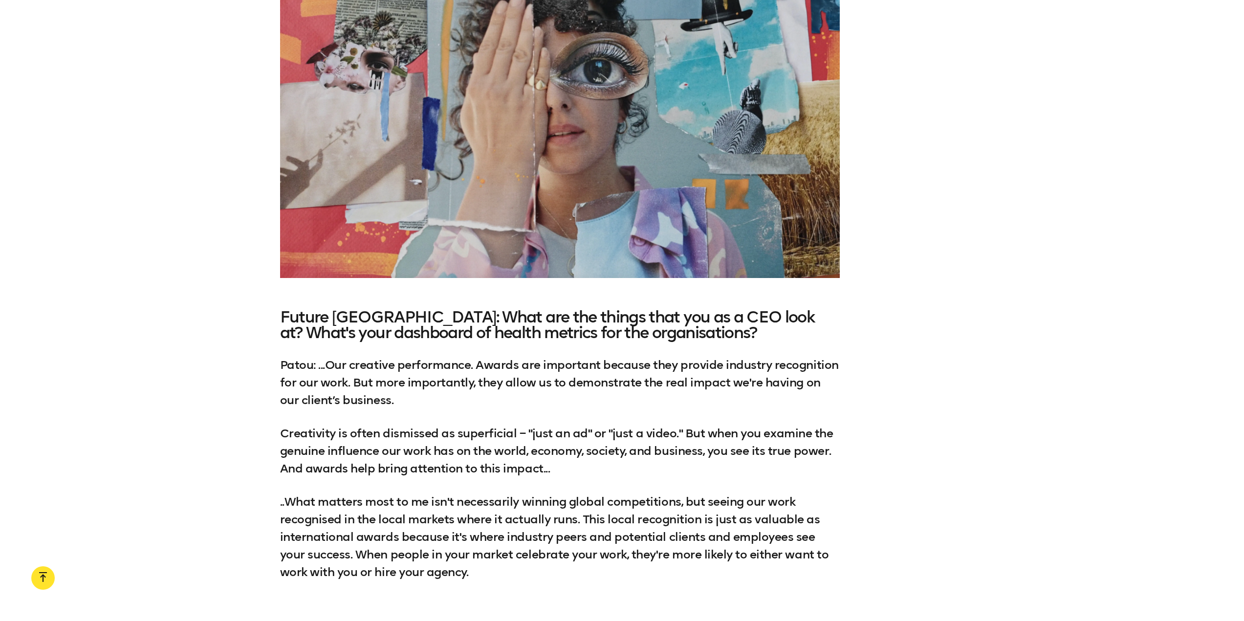
scroll to position [2834, 0]
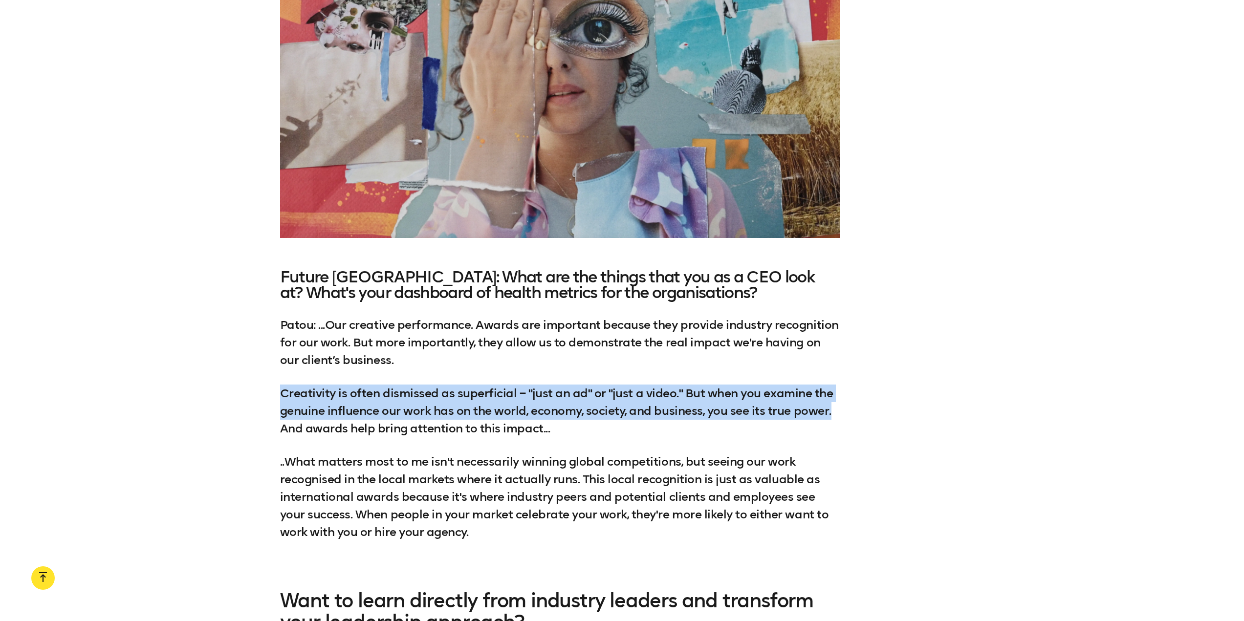
drag, startPoint x: 283, startPoint y: 351, endPoint x: 869, endPoint y: 372, distance: 586.2
click at [869, 372] on div "Future [GEOGRAPHIC_DATA]: What are the things that you as a CEO look at? What's…" at bounding box center [622, 413] width 1244 height 289
copy p "Creativity is often dismissed as superficial – "just an ad" or "just a video." …"
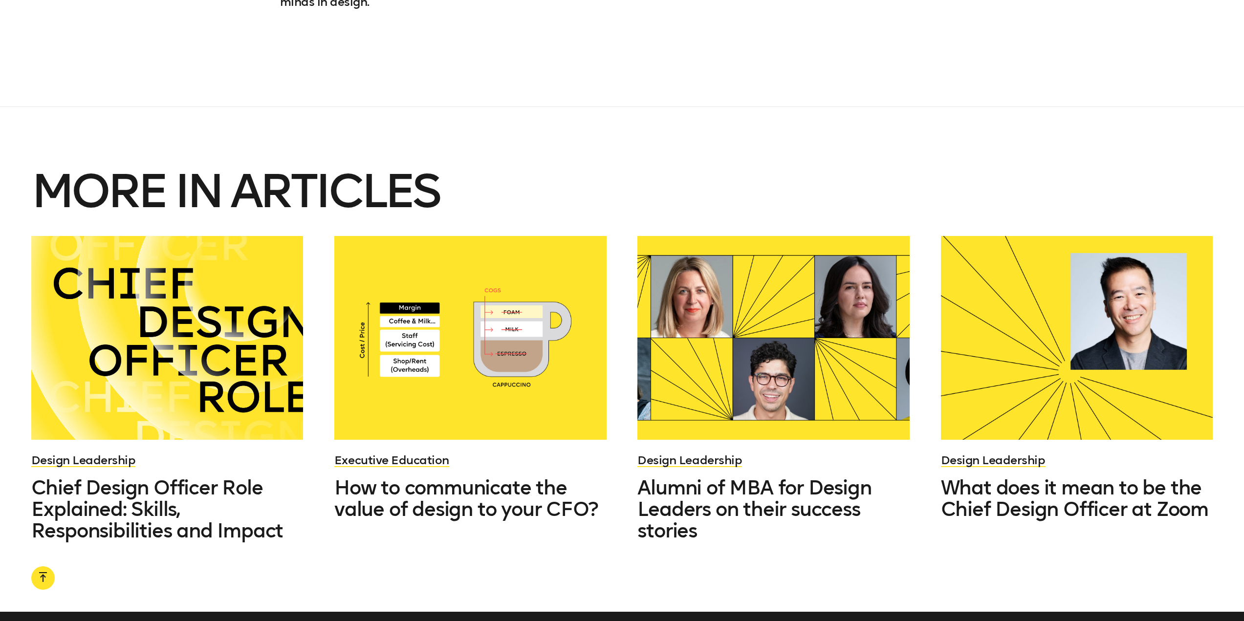
scroll to position [3518, 0]
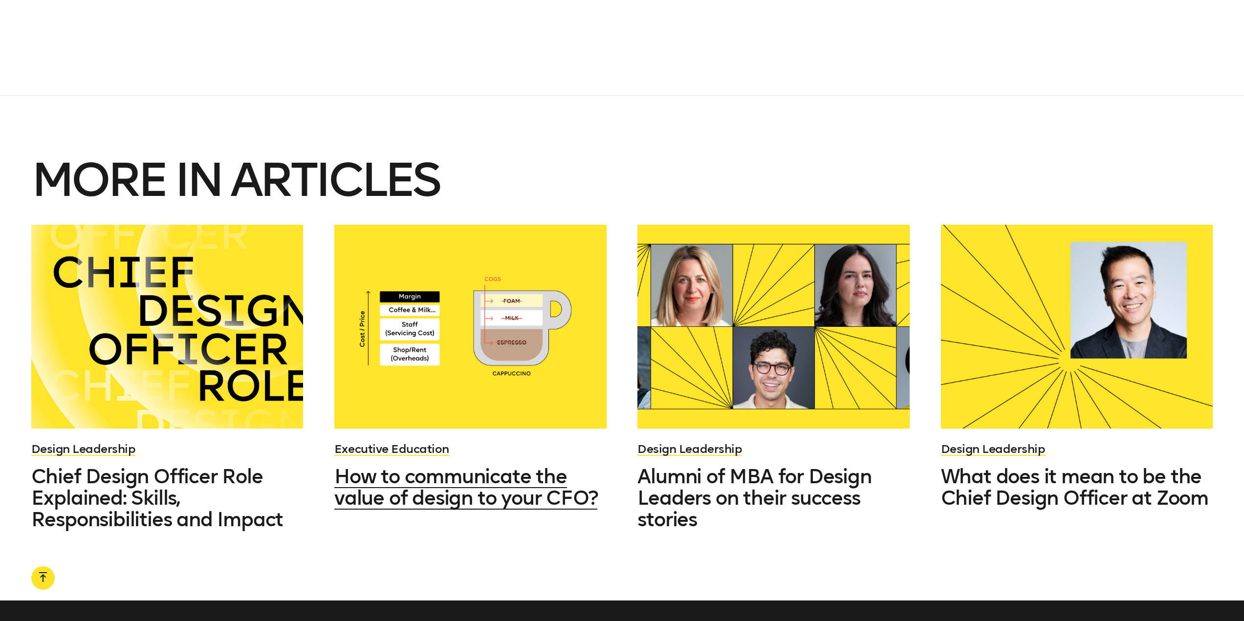
click at [478, 342] on div at bounding box center [470, 327] width 272 height 204
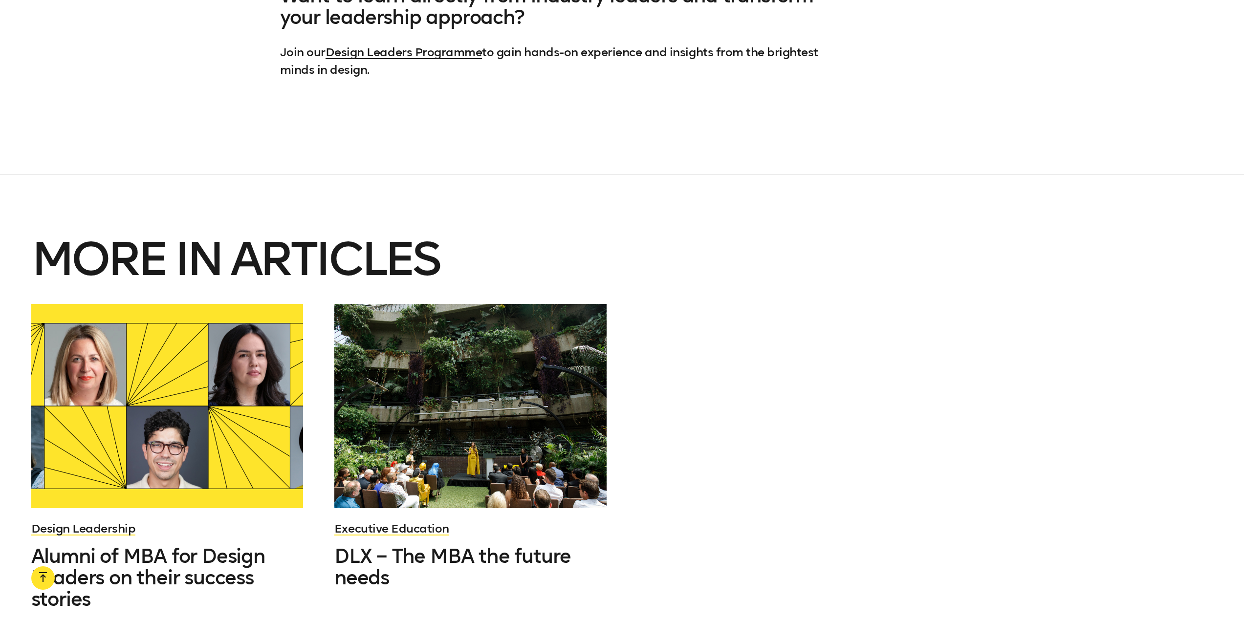
scroll to position [4202, 0]
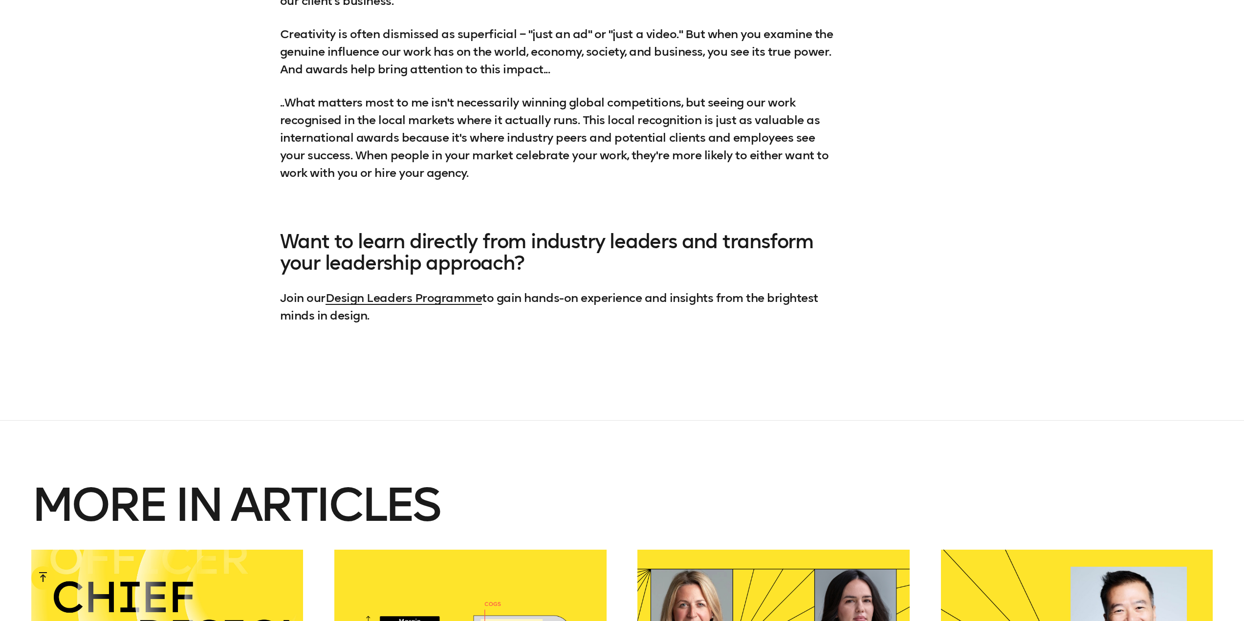
scroll to position [3176, 0]
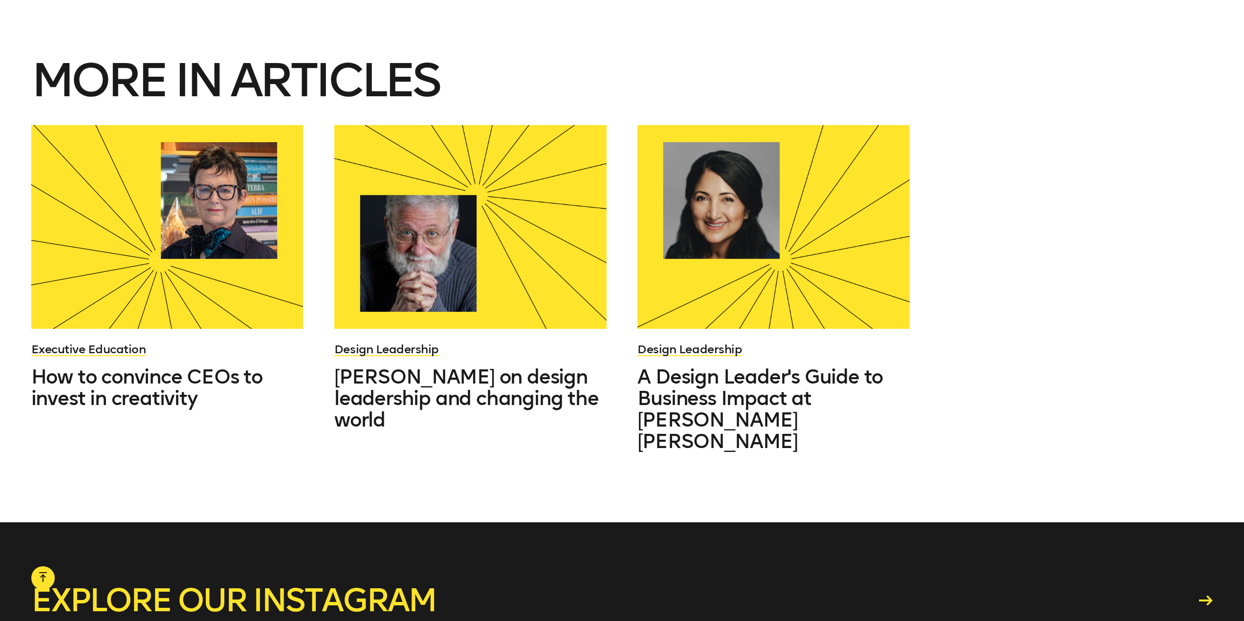
scroll to position [3127, 0]
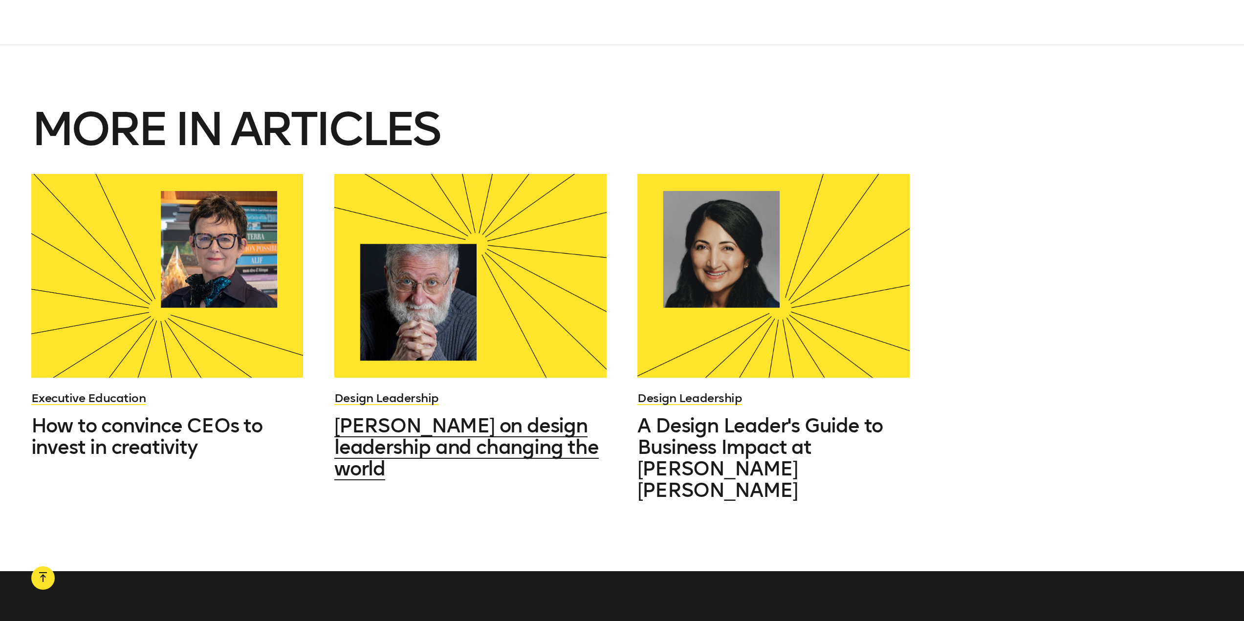
click at [515, 302] on div at bounding box center [470, 276] width 272 height 204
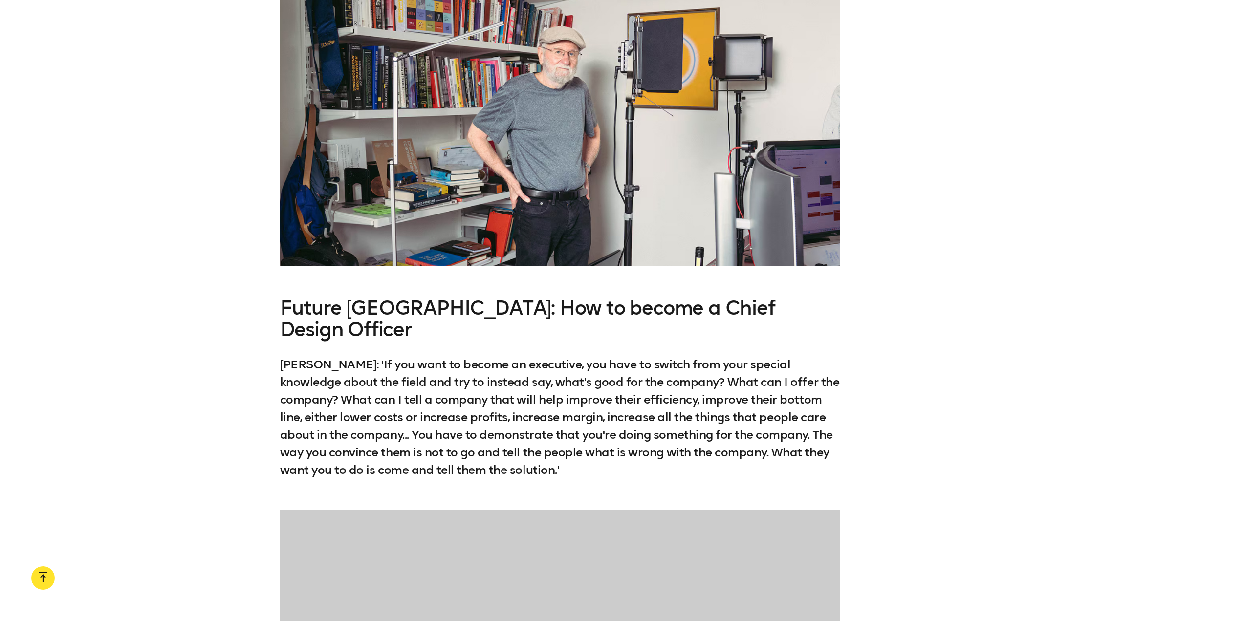
scroll to position [2345, 0]
